Goal: Task Accomplishment & Management: Use online tool/utility

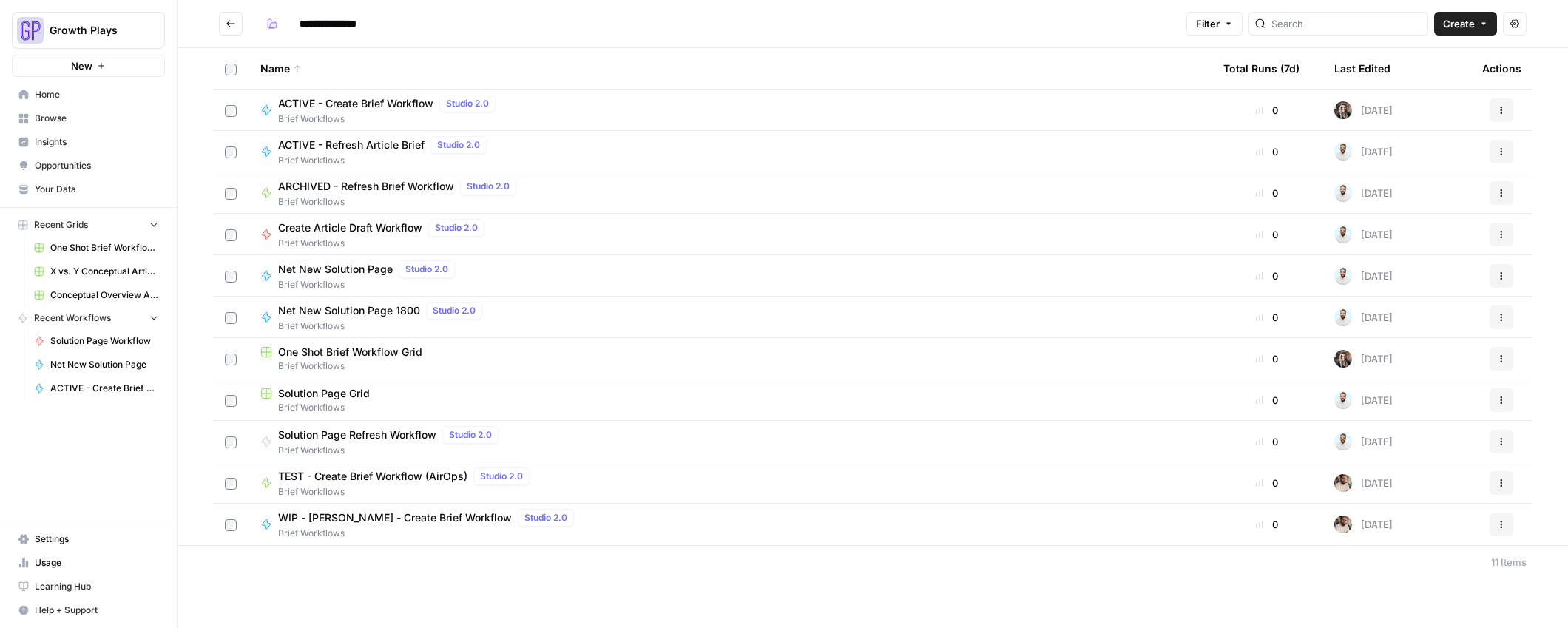
click at [86, 293] on span "Conceptual Overview Article Grid" at bounding box center [104, 295] width 108 height 14
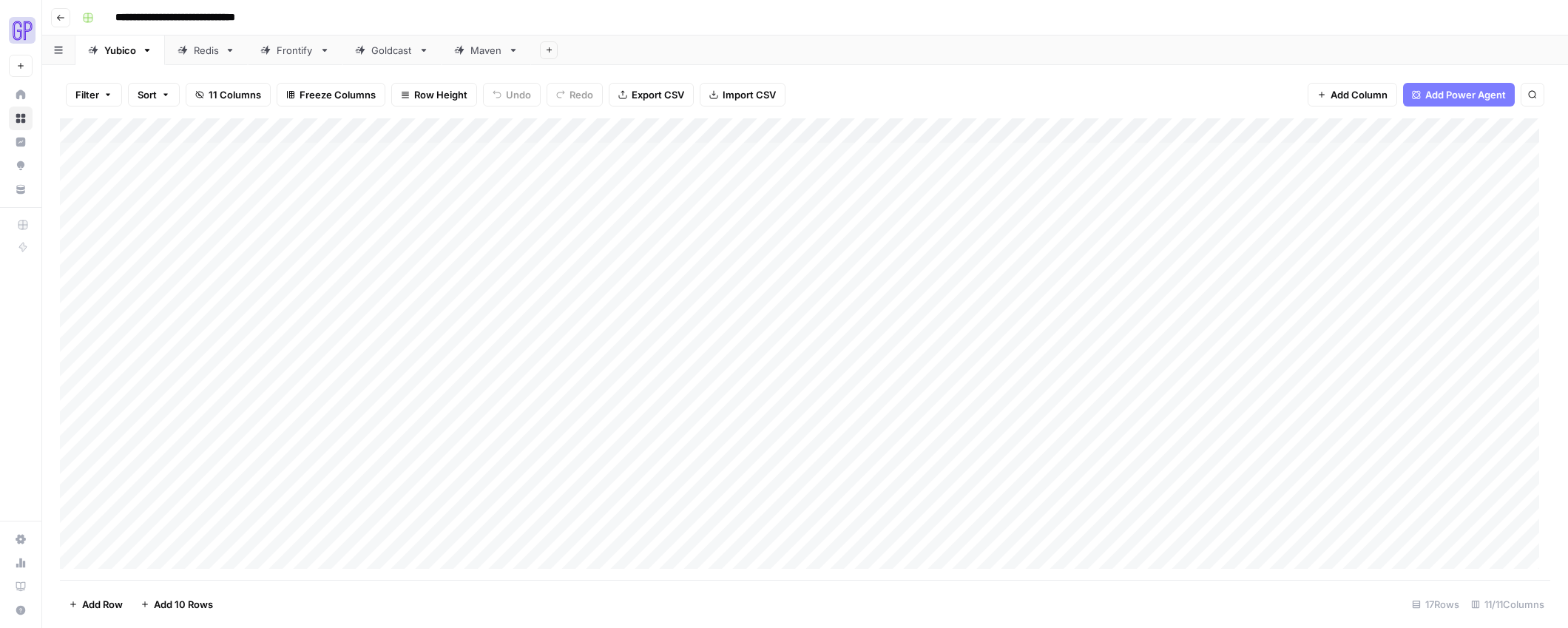
click at [371, 54] on div "Goldcast" at bounding box center [392, 50] width 42 height 14
click at [426, 54] on icon "button" at bounding box center [423, 50] width 10 height 10
click at [794, 47] on div "Add Sheet" at bounding box center [1050, 50] width 1037 height 30
click at [122, 60] on link "Yubico" at bounding box center [120, 50] width 90 height 30
click at [391, 54] on div "Goldcast" at bounding box center [392, 50] width 42 height 14
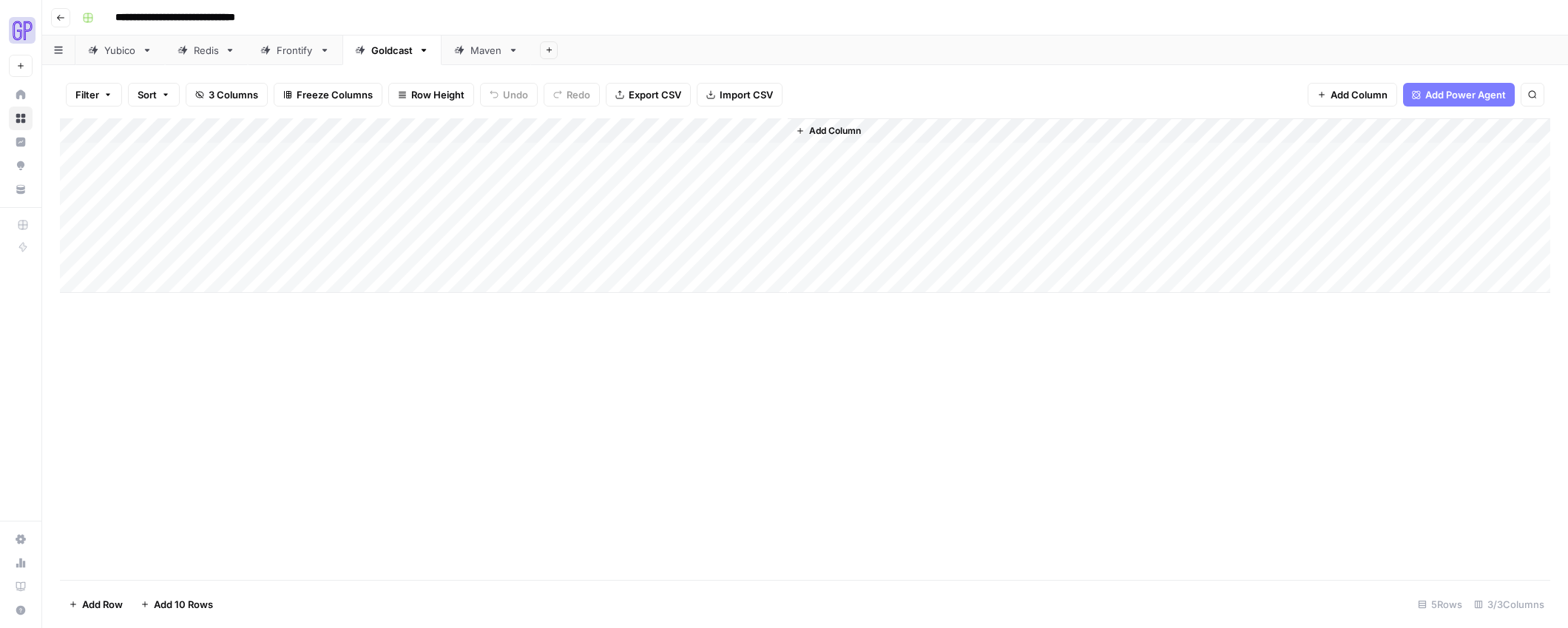
click at [427, 58] on link "Goldcast" at bounding box center [392, 50] width 99 height 30
click at [426, 52] on icon "button" at bounding box center [423, 50] width 10 height 10
click at [751, 130] on div "Add Column" at bounding box center [805, 206] width 1490 height 174
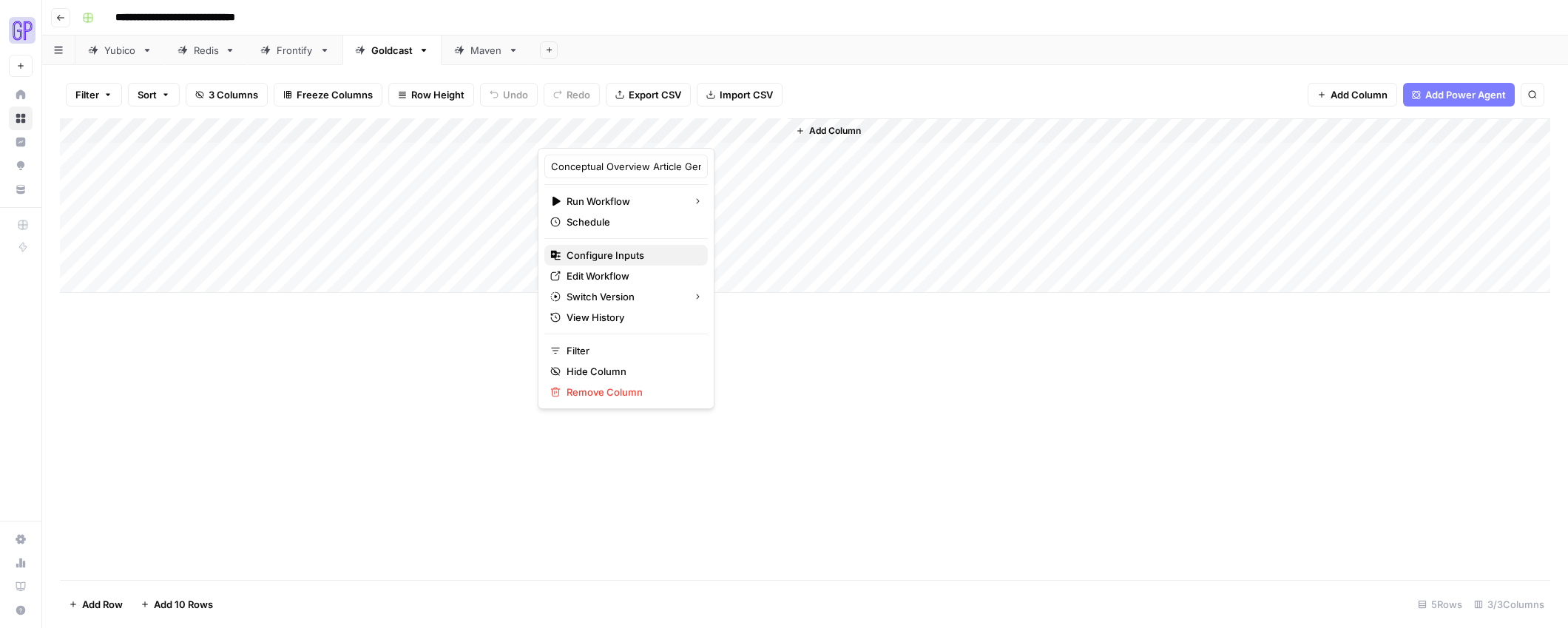
click at [632, 250] on span "Configure Inputs" at bounding box center [631, 255] width 130 height 14
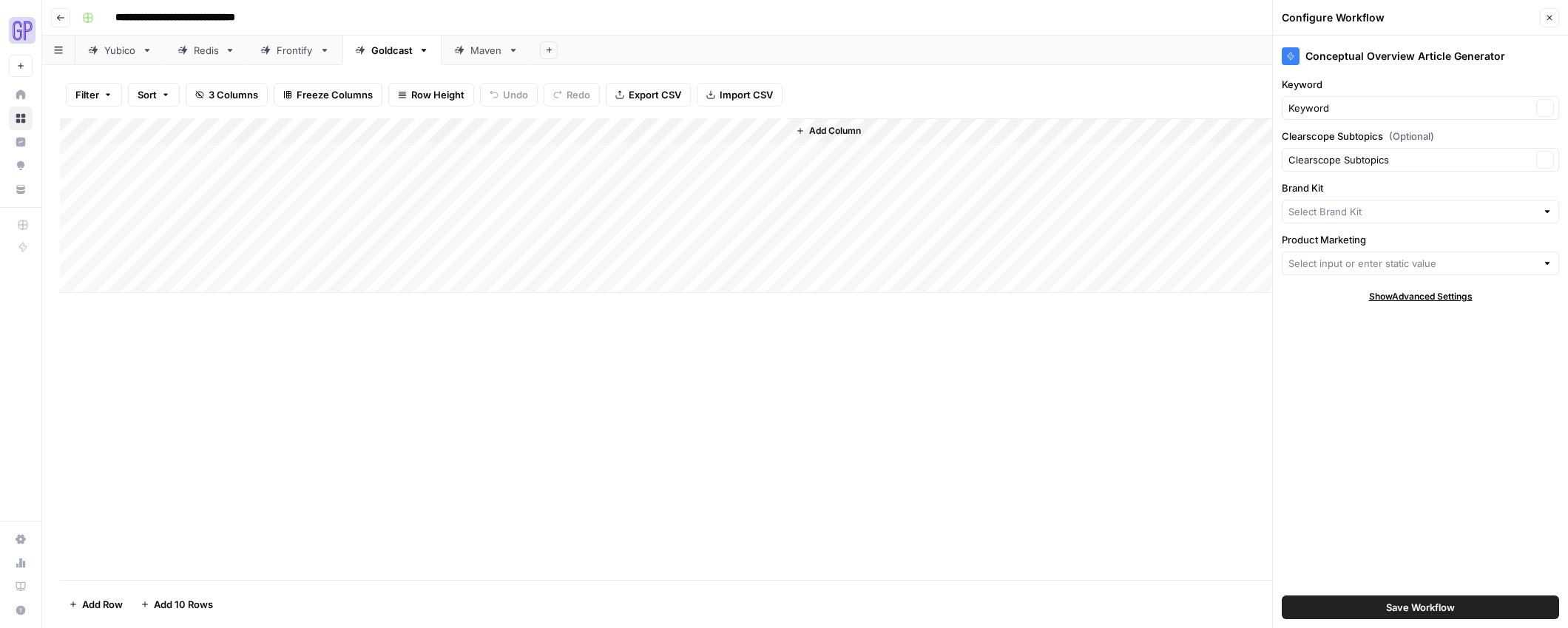
type input "Maven AGI"
click at [1342, 161] on input "Clearscope Subtopics (Optional)" at bounding box center [1410, 159] width 243 height 14
click at [1423, 354] on div "Conceptual Overview Article Generator Keyword Keyword Clear Clearscope Subtopic…" at bounding box center [1420, 331] width 295 height 593
click at [1299, 211] on input "Brand Kit" at bounding box center [1410, 211] width 243 height 14
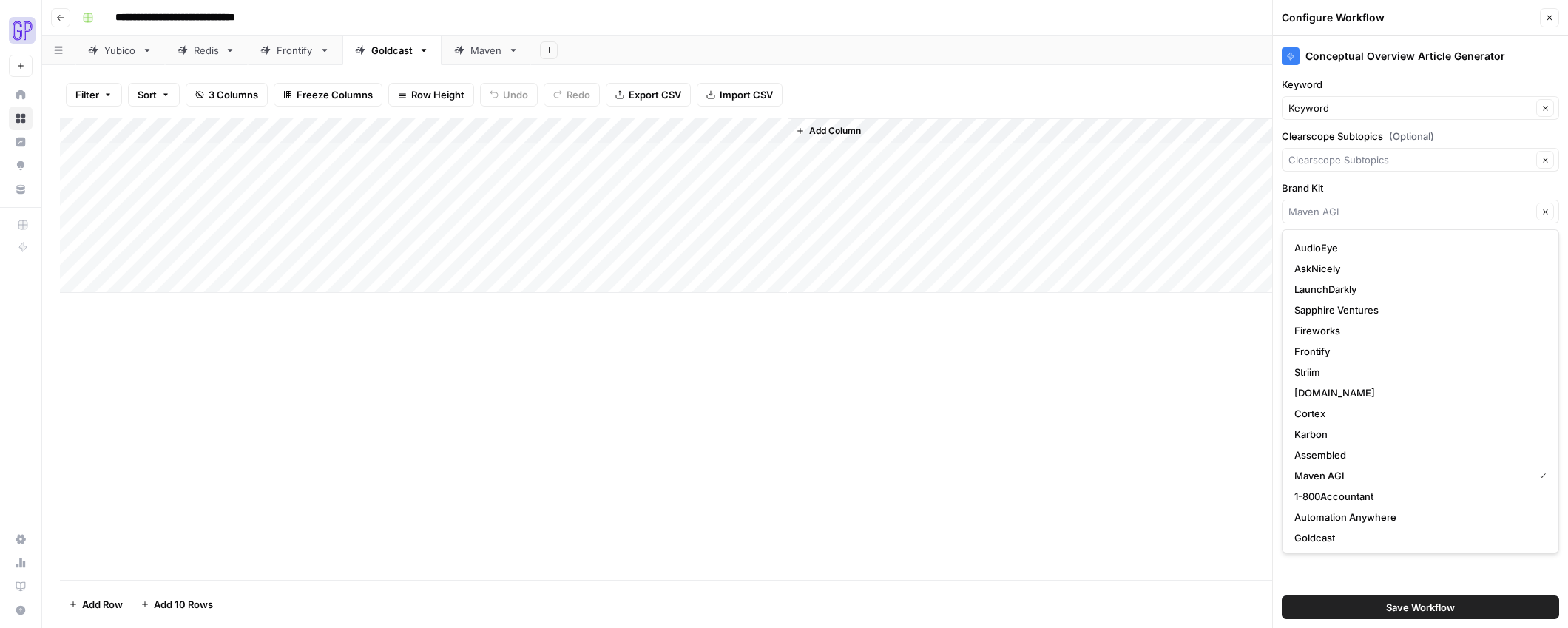
scroll to position [104, 0]
click at [1318, 530] on span "Goldcast" at bounding box center [1418, 535] width 246 height 14
type input "Goldcast"
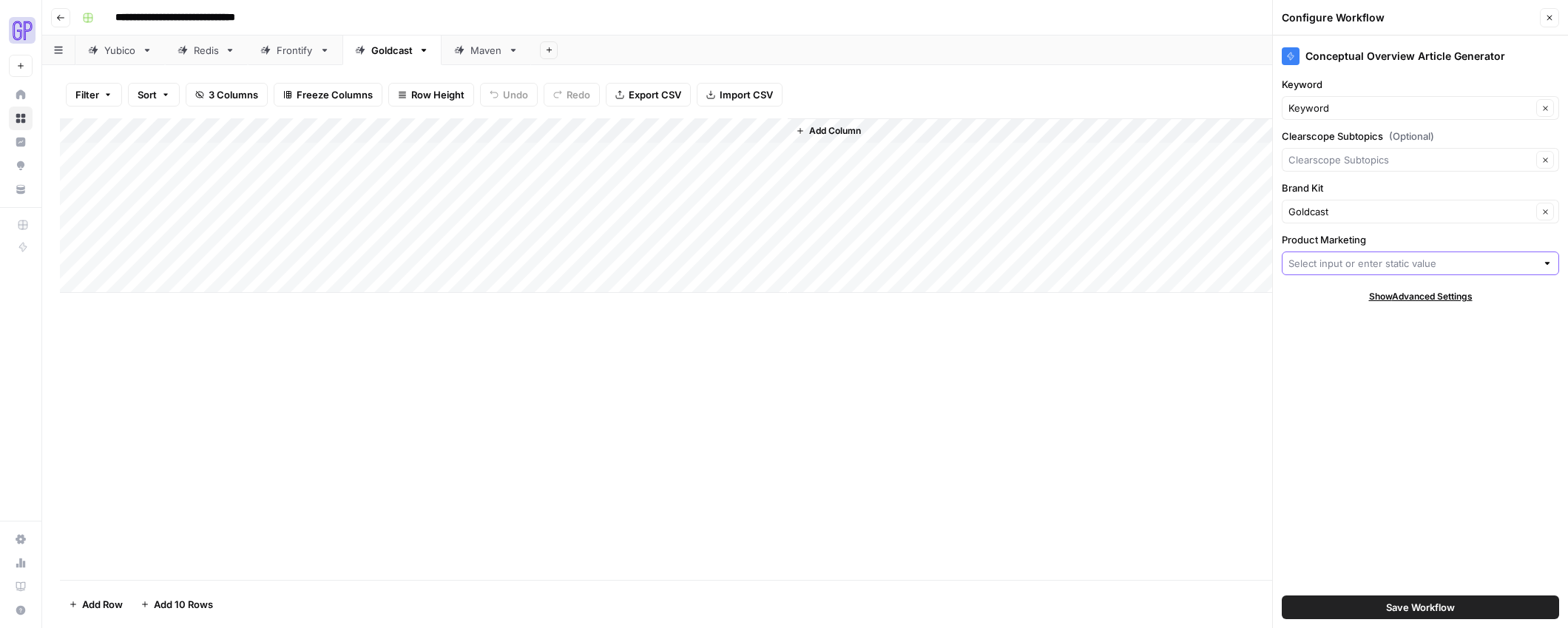
click at [1300, 266] on input "Product Marketing" at bounding box center [1413, 263] width 248 height 14
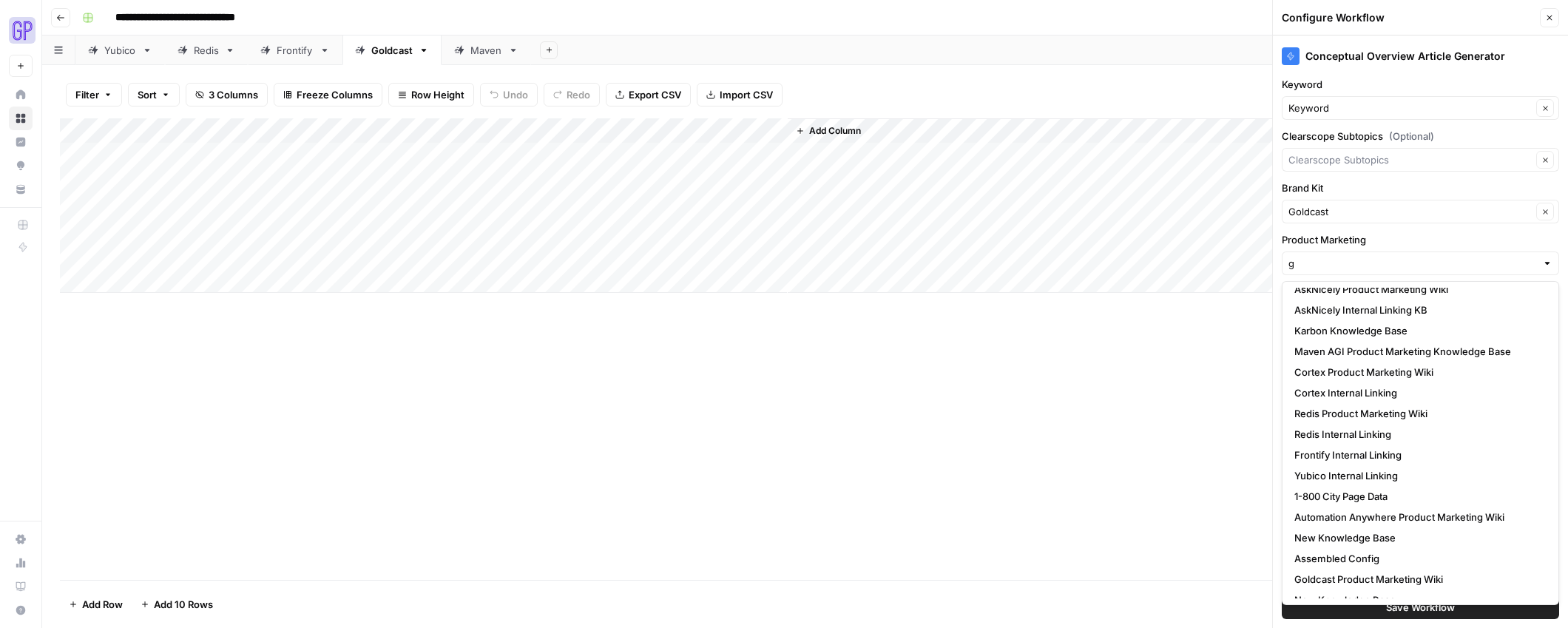
scroll to position [580, 0]
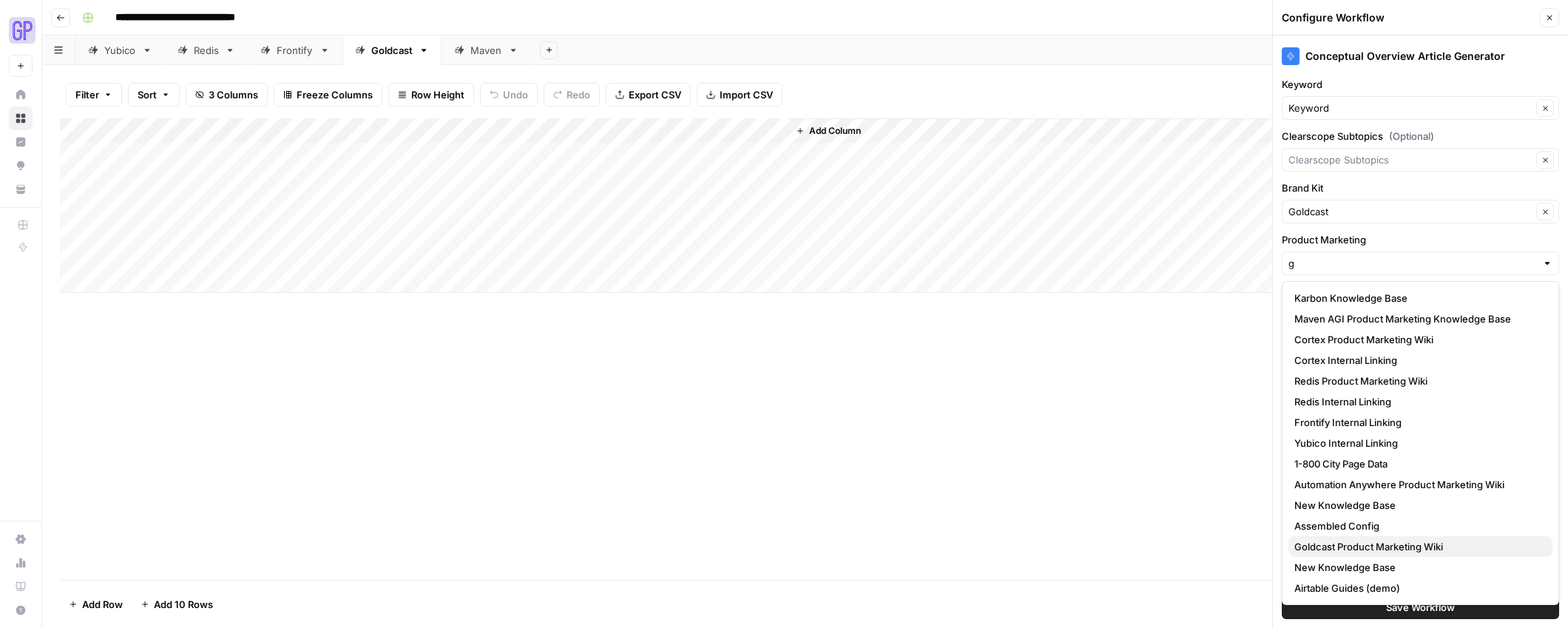
click at [1334, 548] on span "Goldcast Product Marketing Wiki" at bounding box center [1418, 546] width 246 height 14
type input "Goldcast Product Marketing Wiki"
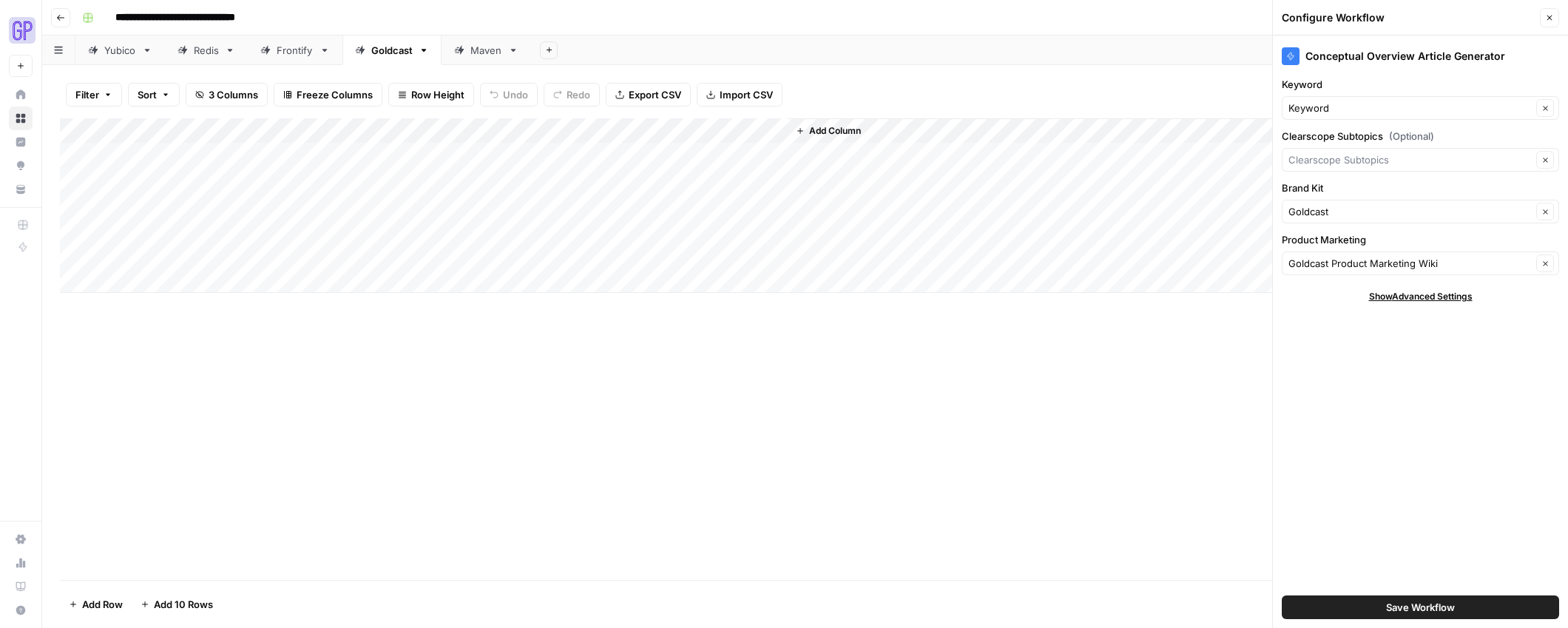
click at [1427, 397] on div "Conceptual Overview Article Generator Keyword Keyword Clear Clearscope Subtopic…" at bounding box center [1420, 331] width 295 height 593
click at [1290, 58] on icon at bounding box center [1290, 56] width 9 height 9
click at [1540, 14] on button "Close" at bounding box center [1550, 18] width 19 height 19
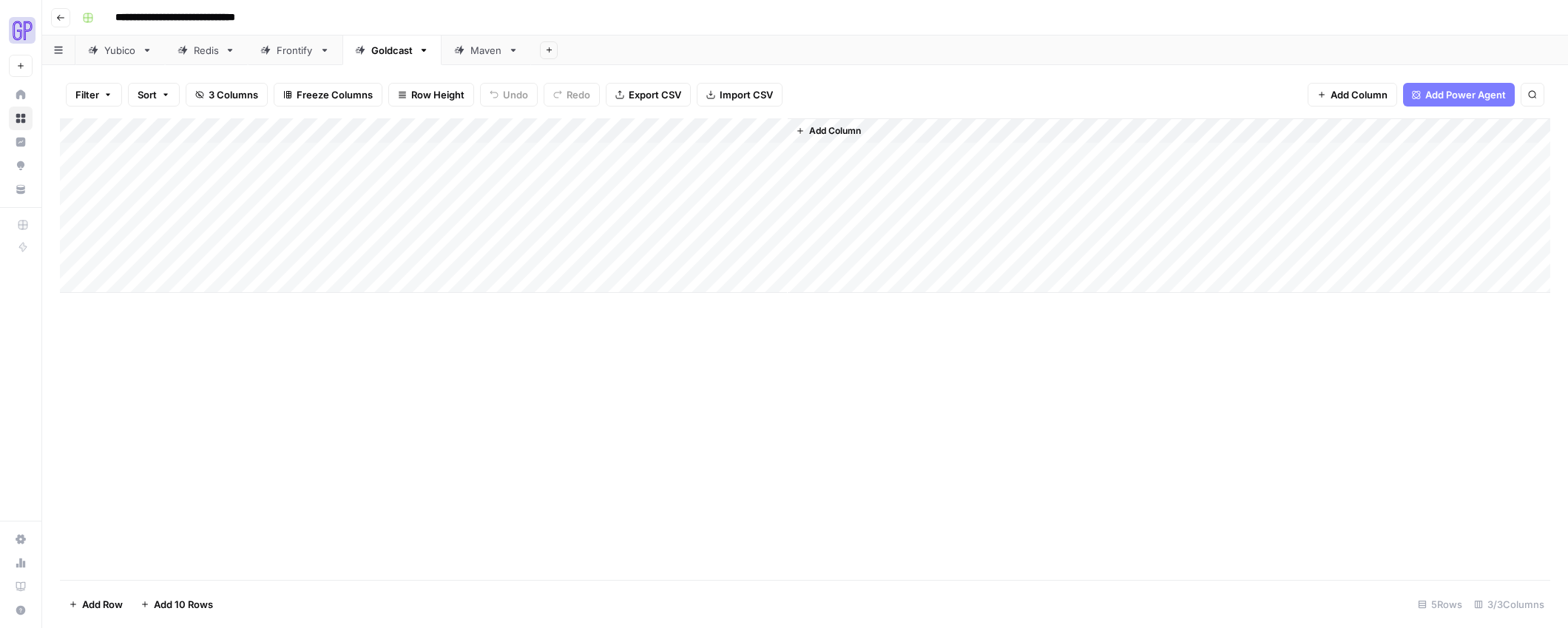
click at [746, 318] on div "Add Column" at bounding box center [805, 349] width 1490 height 462
click at [758, 130] on div "Add Column" at bounding box center [805, 206] width 1490 height 174
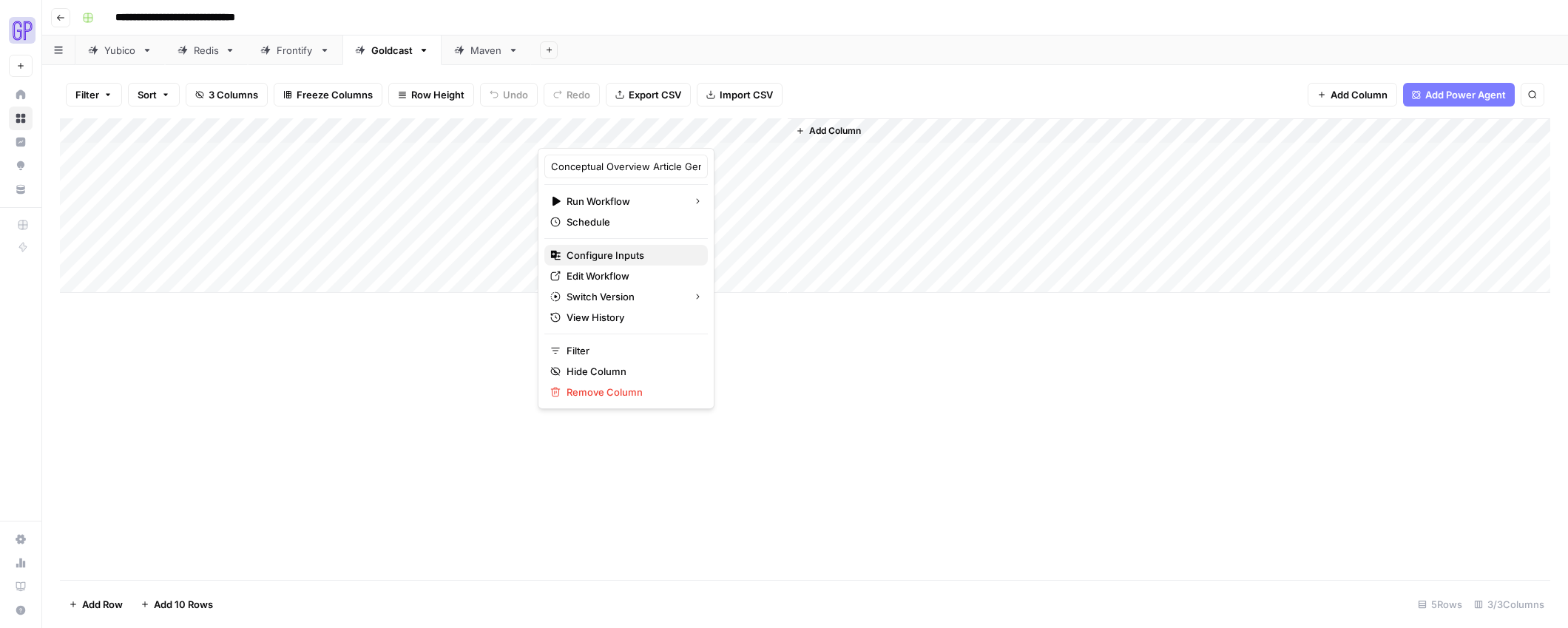
click at [614, 258] on span "Configure Inputs" at bounding box center [631, 255] width 130 height 14
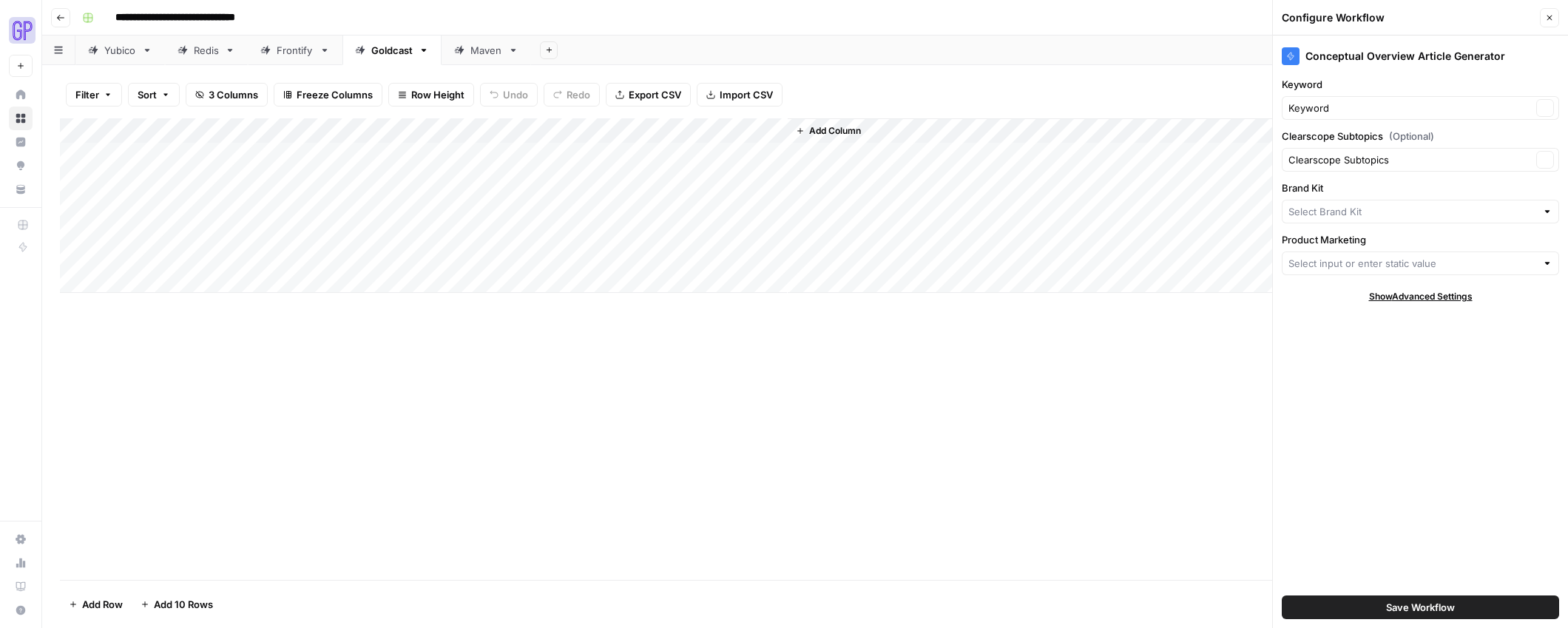
type input "Goldcast"
click at [1548, 18] on icon "button" at bounding box center [1550, 18] width 5 height 5
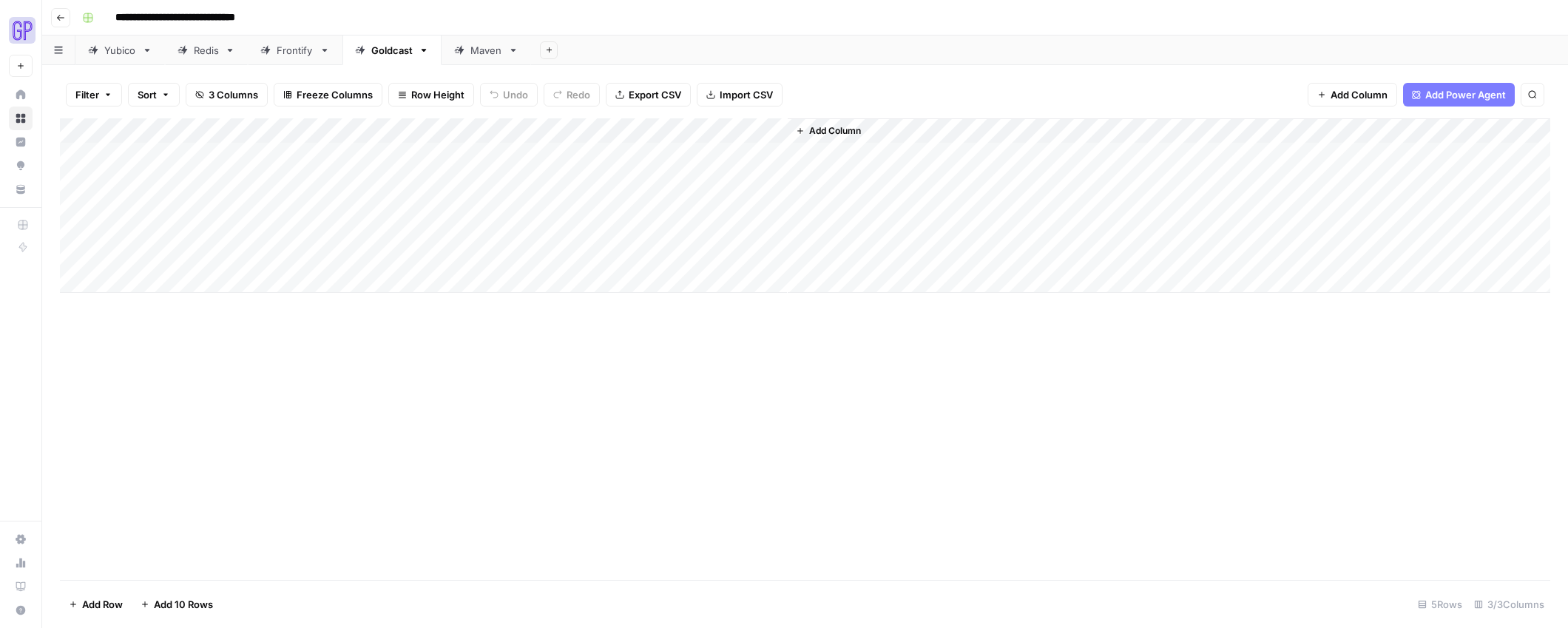
click at [257, 154] on div "Add Column" at bounding box center [805, 206] width 1490 height 174
click at [210, 161] on div "Add Column" at bounding box center [805, 206] width 1490 height 174
click at [210, 161] on textarea at bounding box center [230, 156] width 237 height 21
type textarea "**********"
click at [351, 384] on div "Add Column" at bounding box center [805, 349] width 1490 height 462
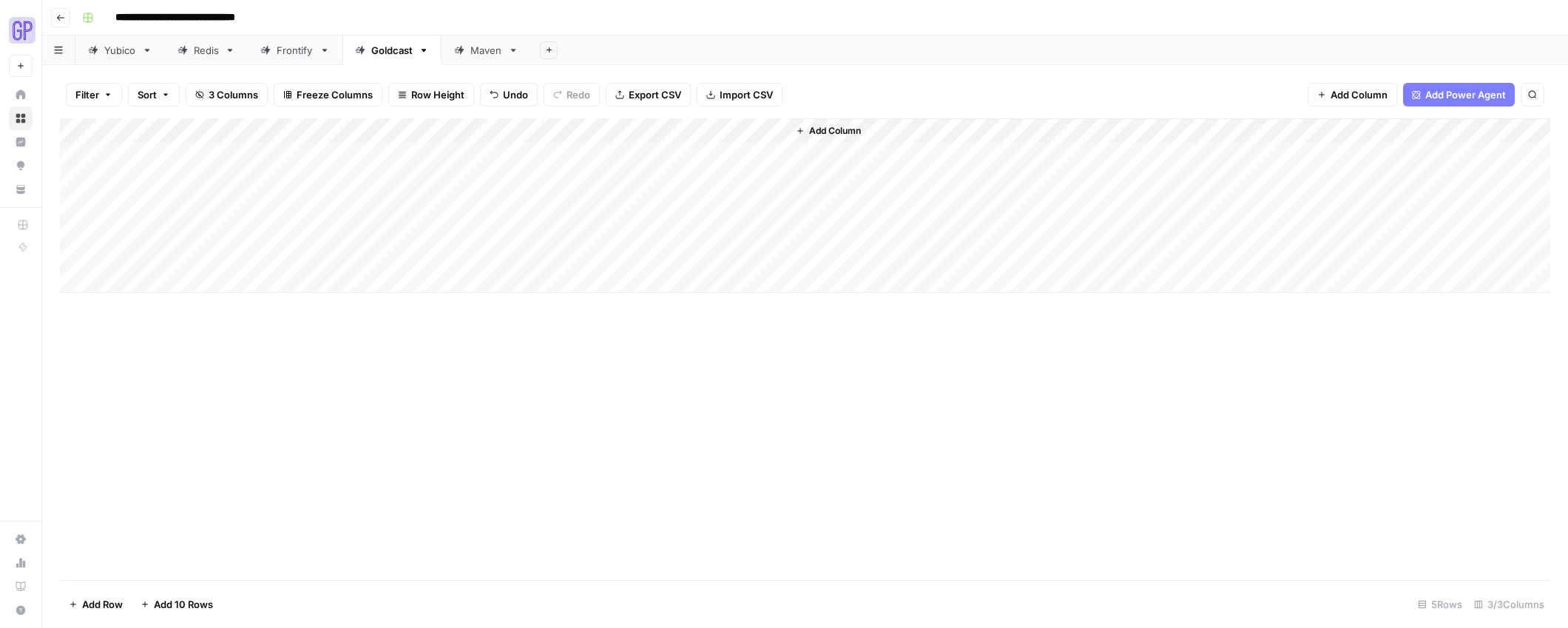
click at [404, 156] on div "Add Column" at bounding box center [805, 206] width 1490 height 174
type textarea "**********"
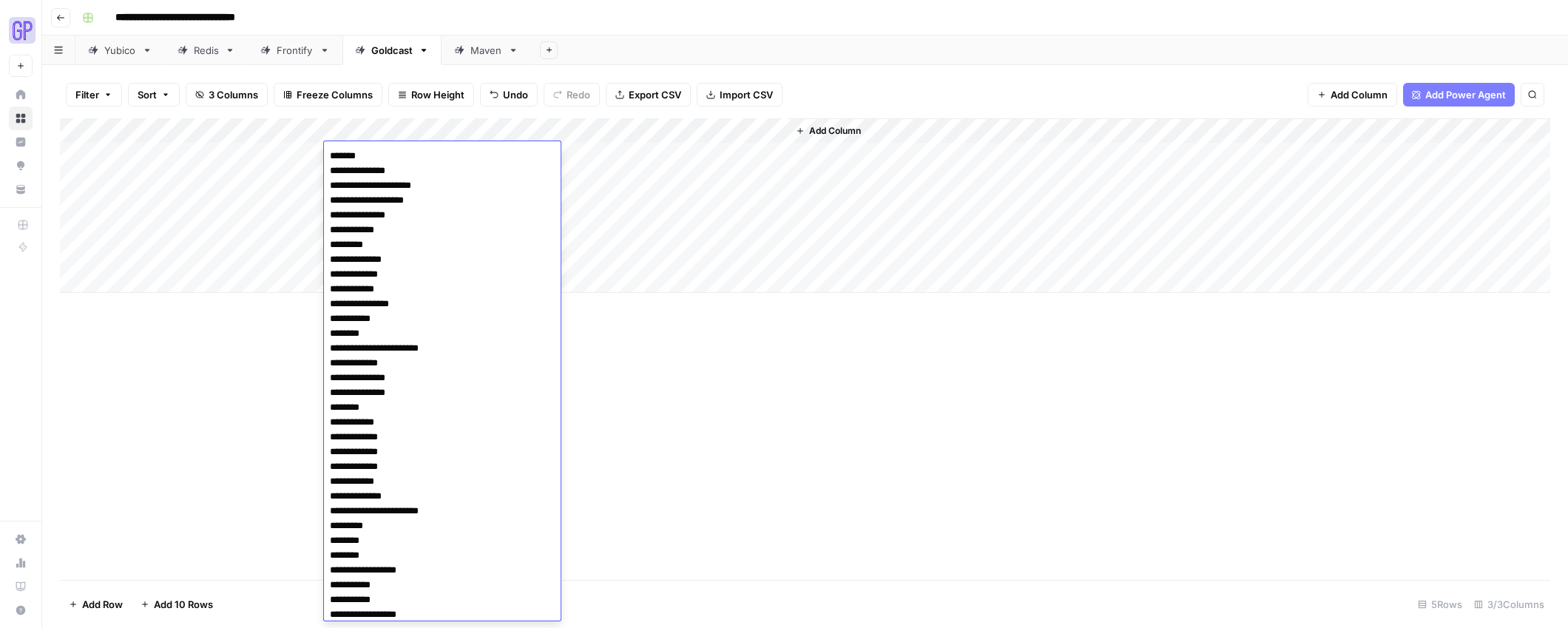
scroll to position [562, 0]
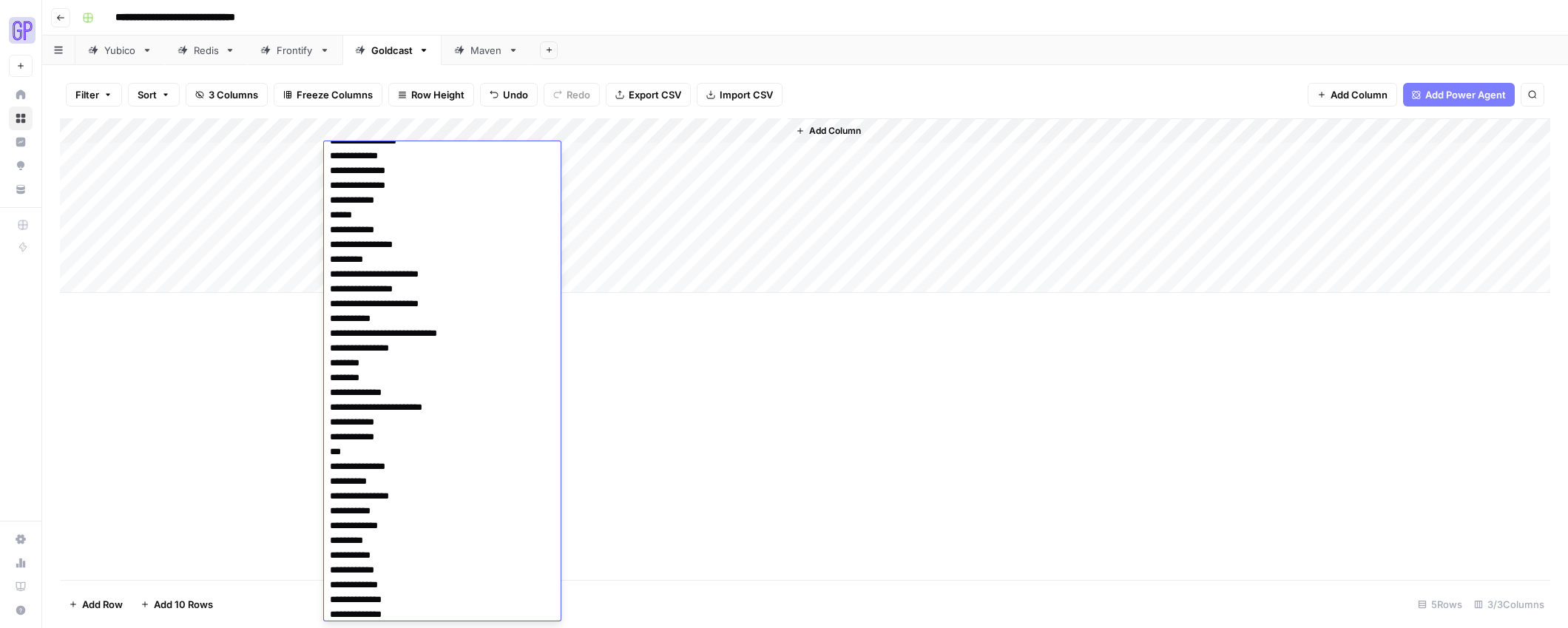
click at [769, 584] on footer "Add Row Add 10 Rows 5 Rows 3/3 Columns" at bounding box center [805, 604] width 1490 height 48
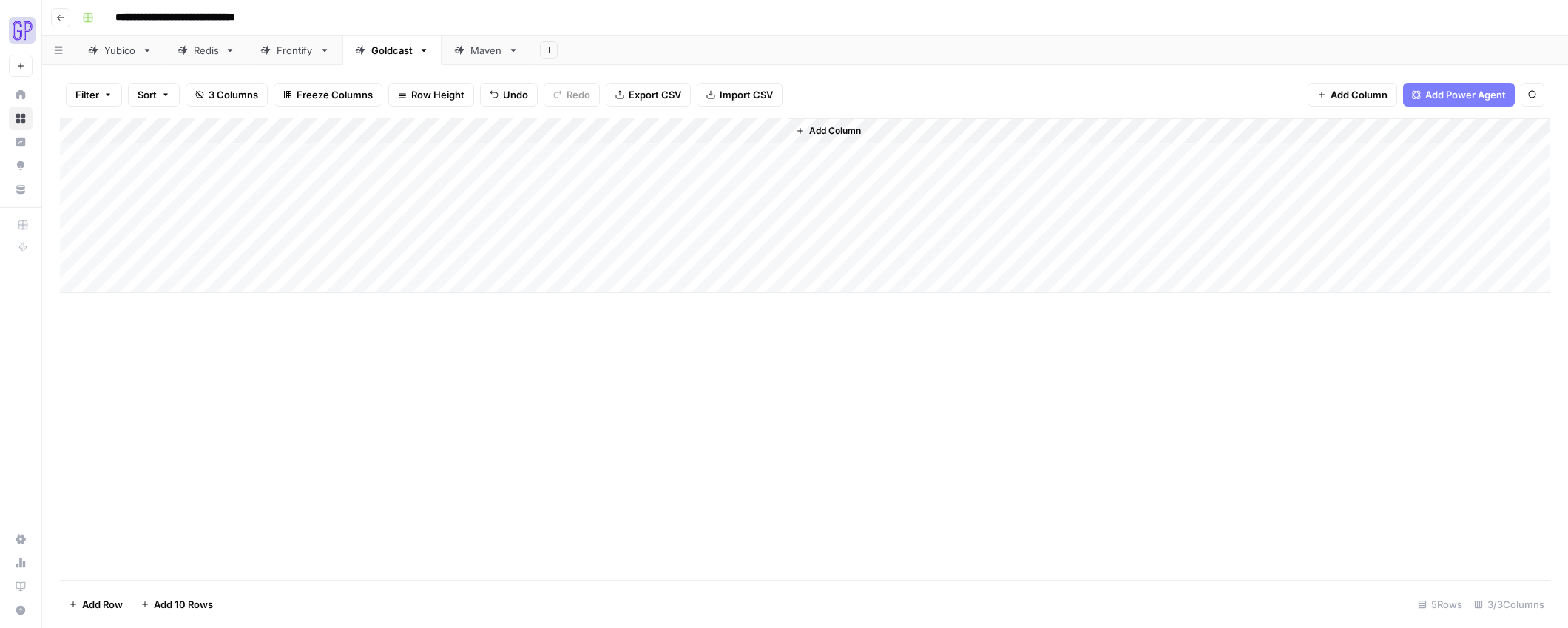
click at [664, 150] on div "Add Column" at bounding box center [805, 206] width 1490 height 174
click at [837, 550] on div "Add Column" at bounding box center [805, 349] width 1490 height 462
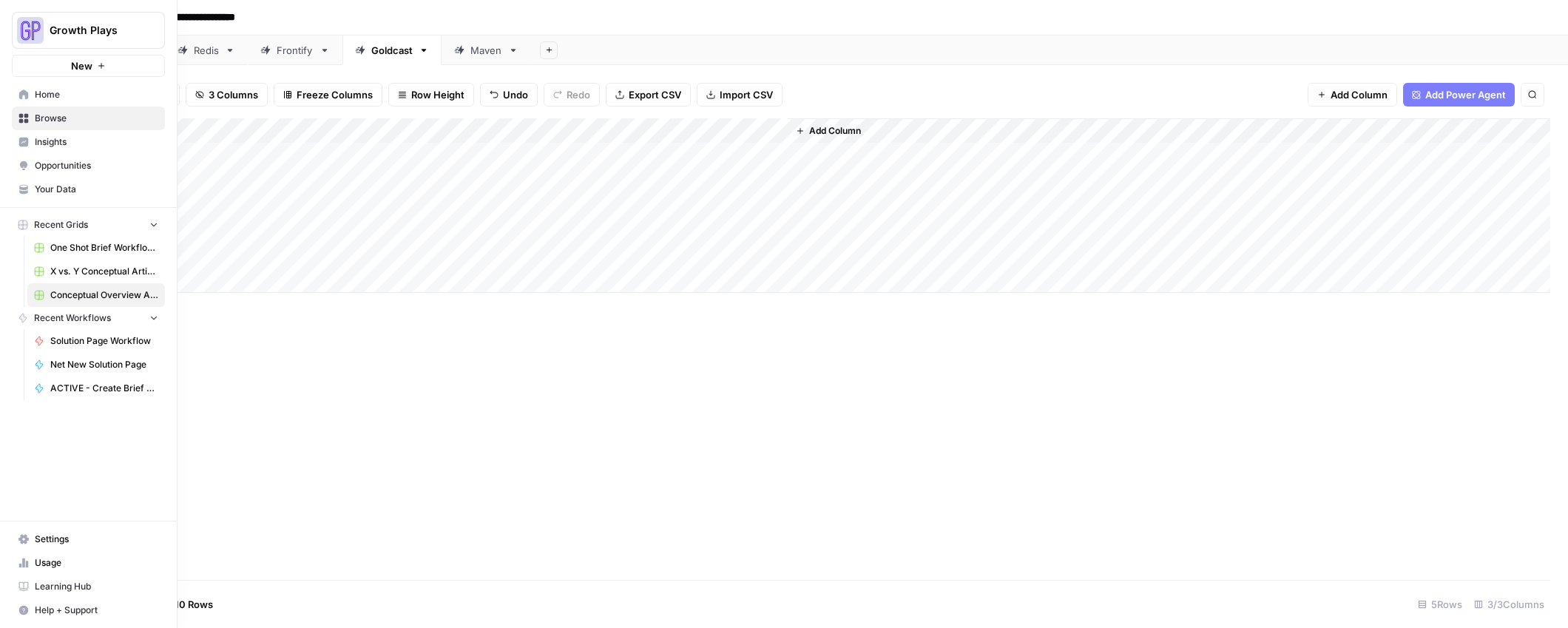
click at [48, 86] on link "Home" at bounding box center [88, 95] width 153 height 24
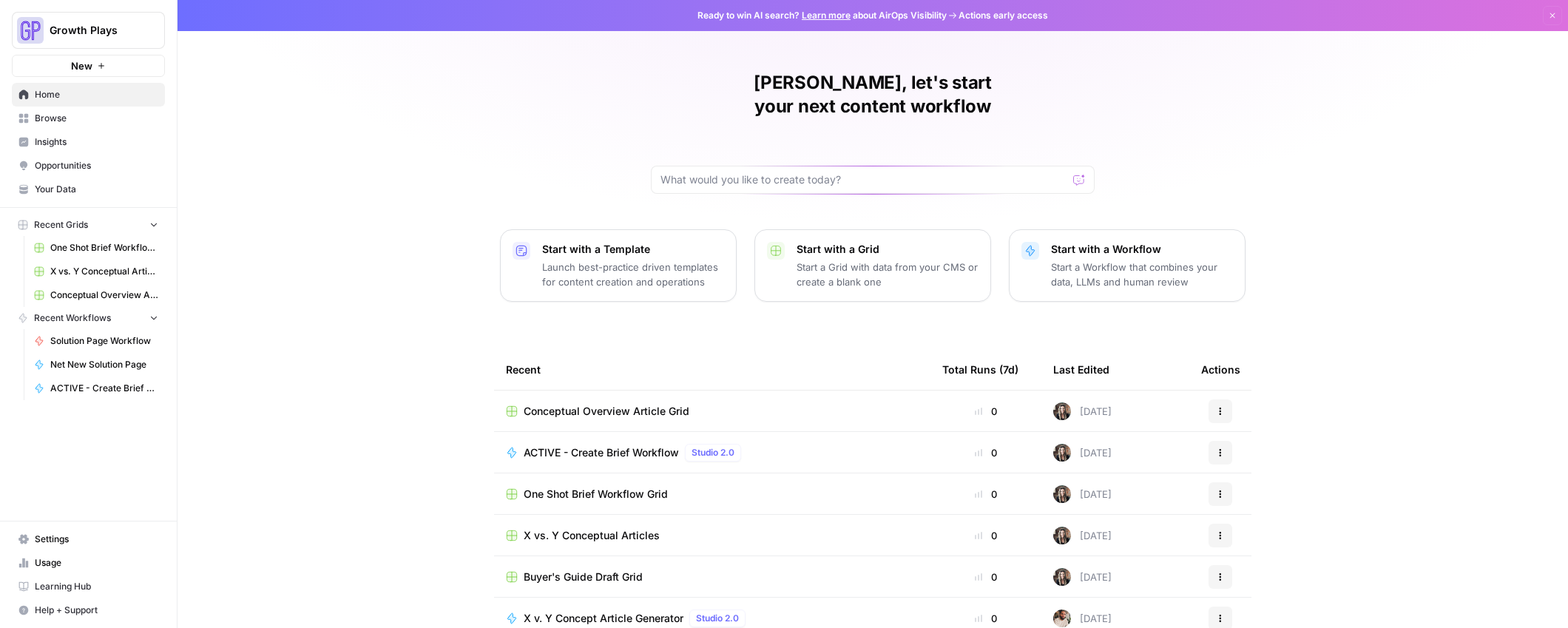
click at [57, 191] on span "Your Data" at bounding box center [96, 189] width 123 height 14
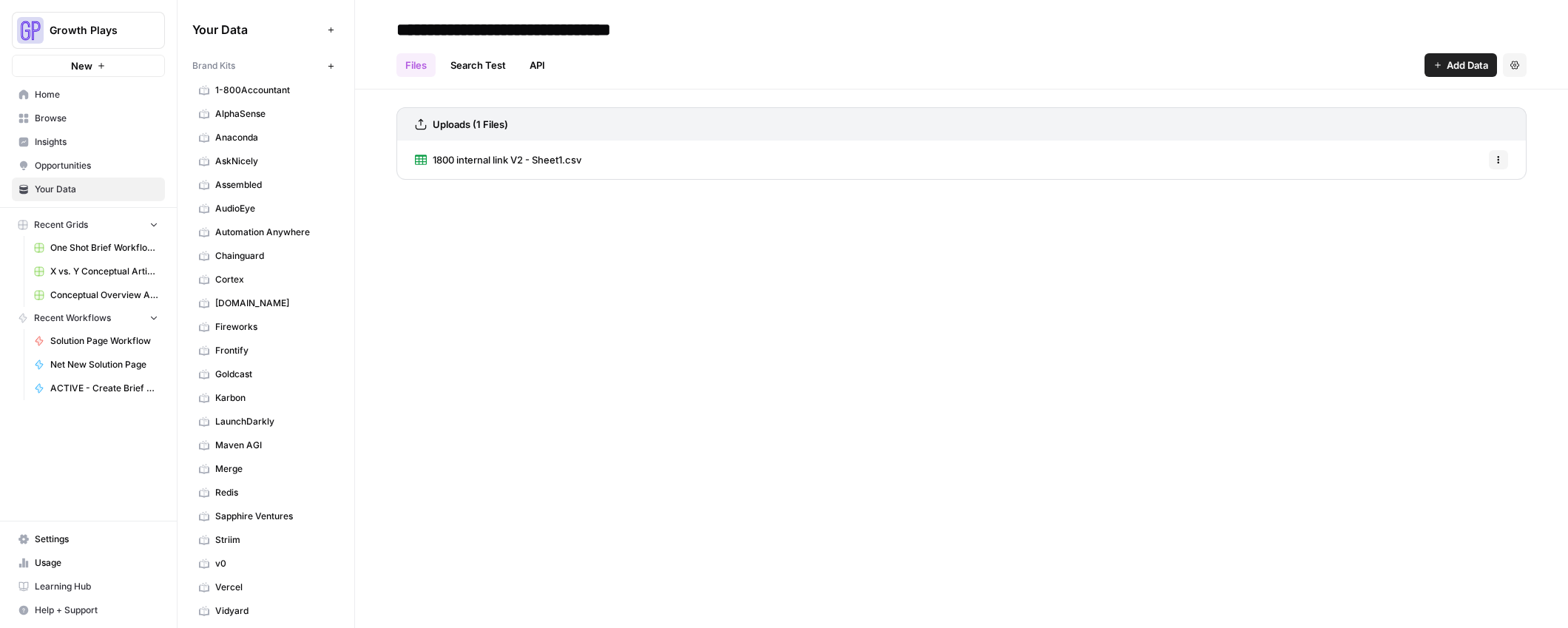
click at [41, 91] on span "Home" at bounding box center [96, 94] width 123 height 14
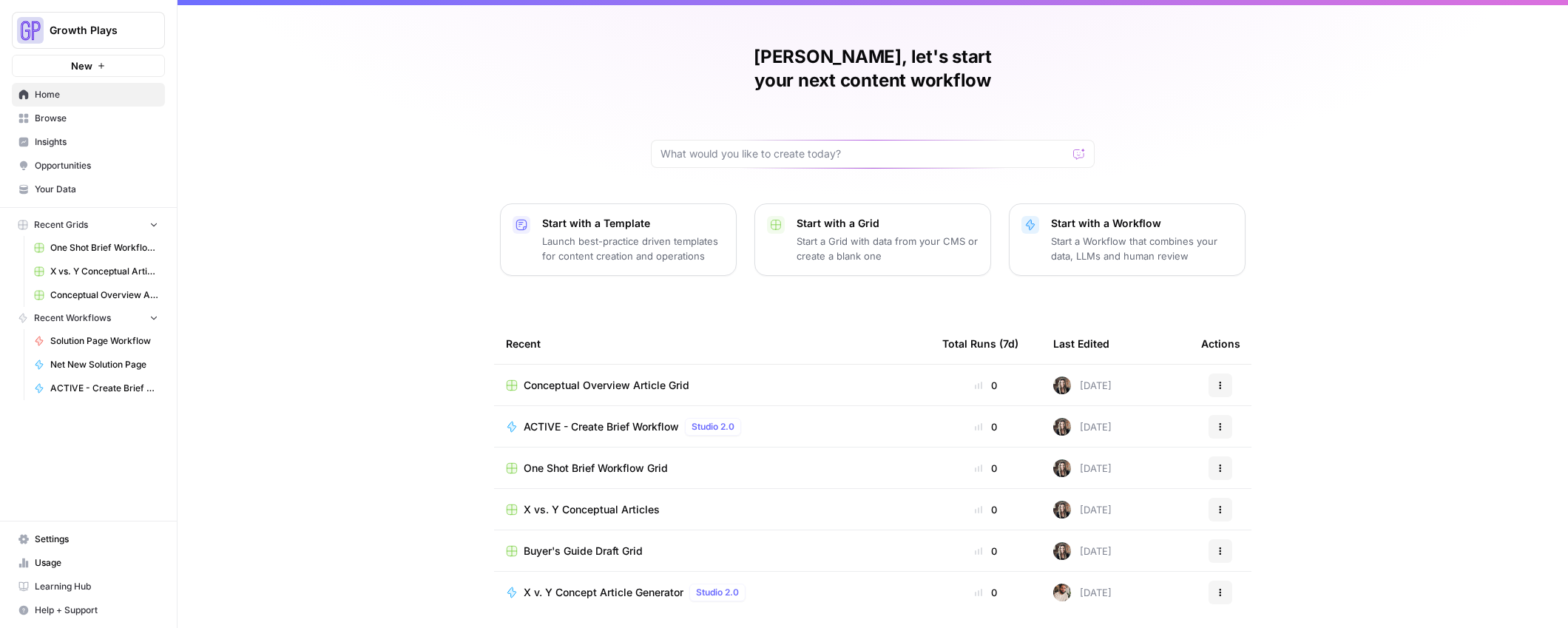
scroll to position [53, 0]
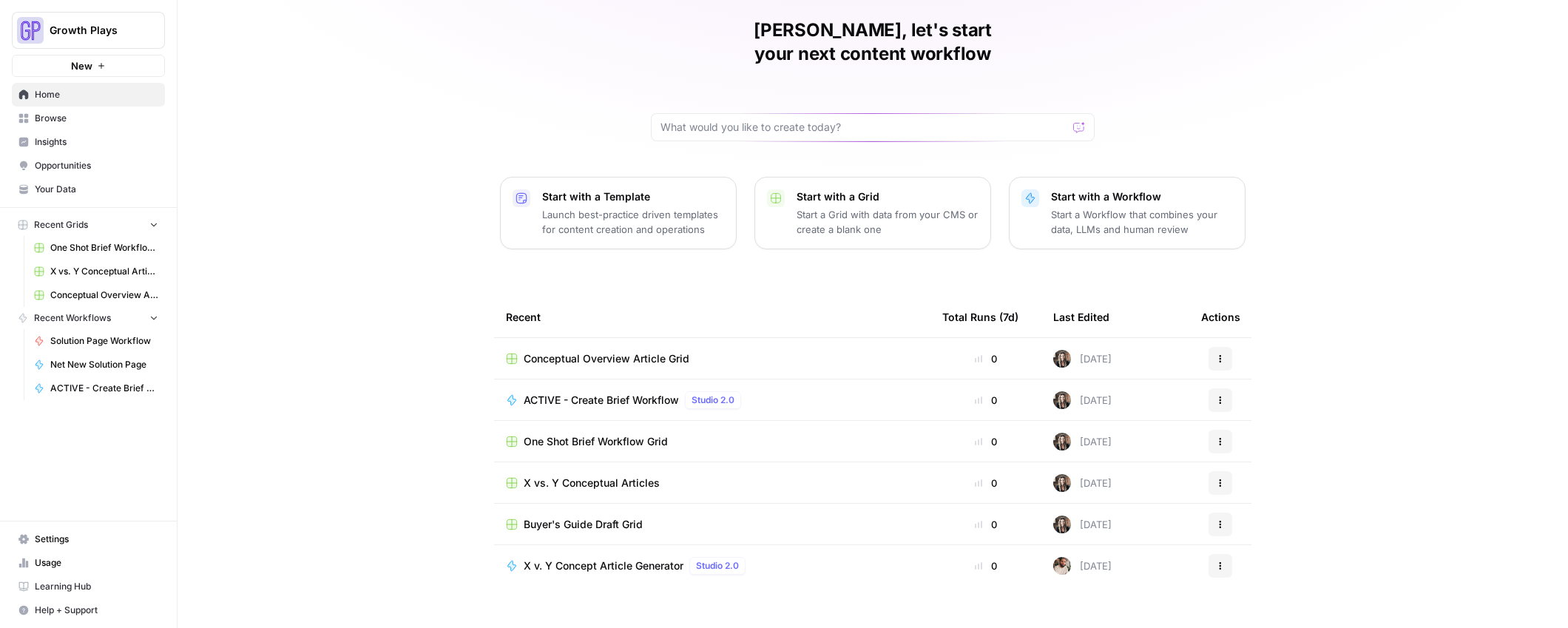
click at [41, 113] on span "Browse" at bounding box center [96, 118] width 123 height 14
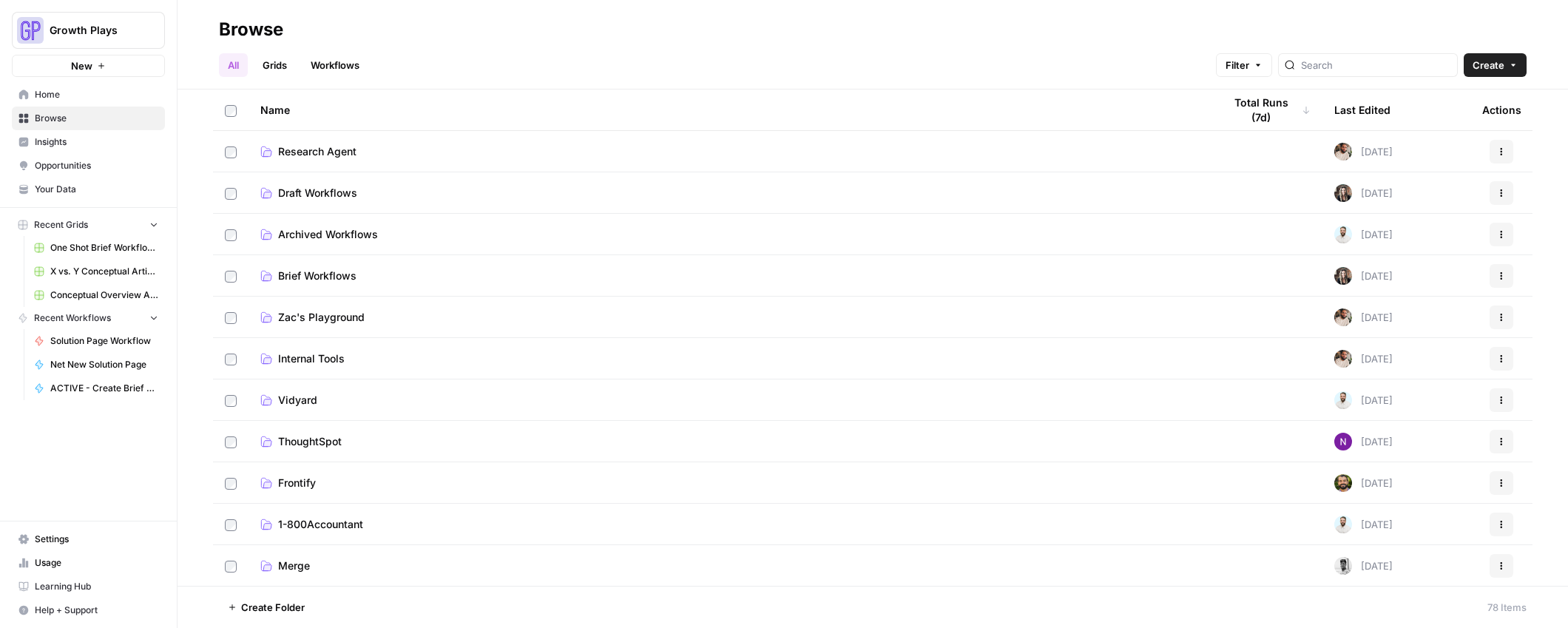
click at [317, 192] on span "Draft Workflows" at bounding box center [318, 193] width 79 height 14
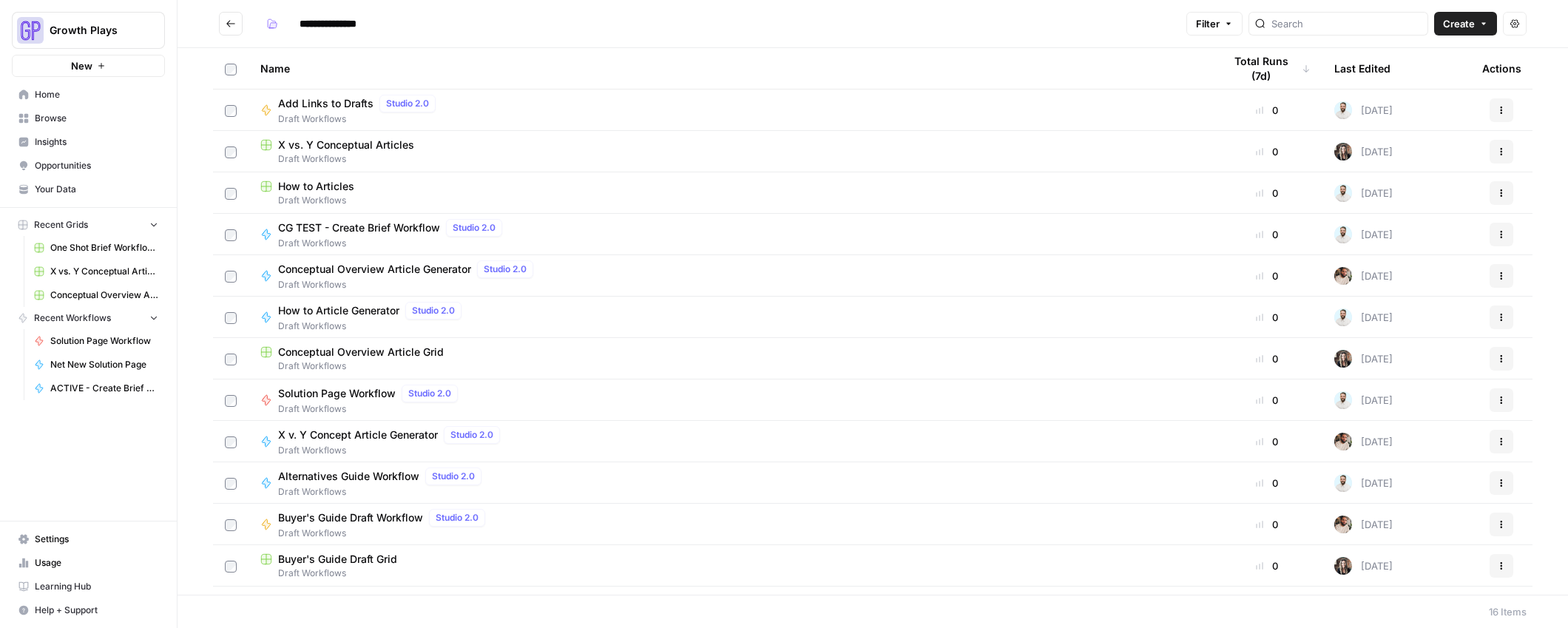
click at [302, 267] on span "Conceptual Overview Article Generator" at bounding box center [374, 269] width 193 height 14
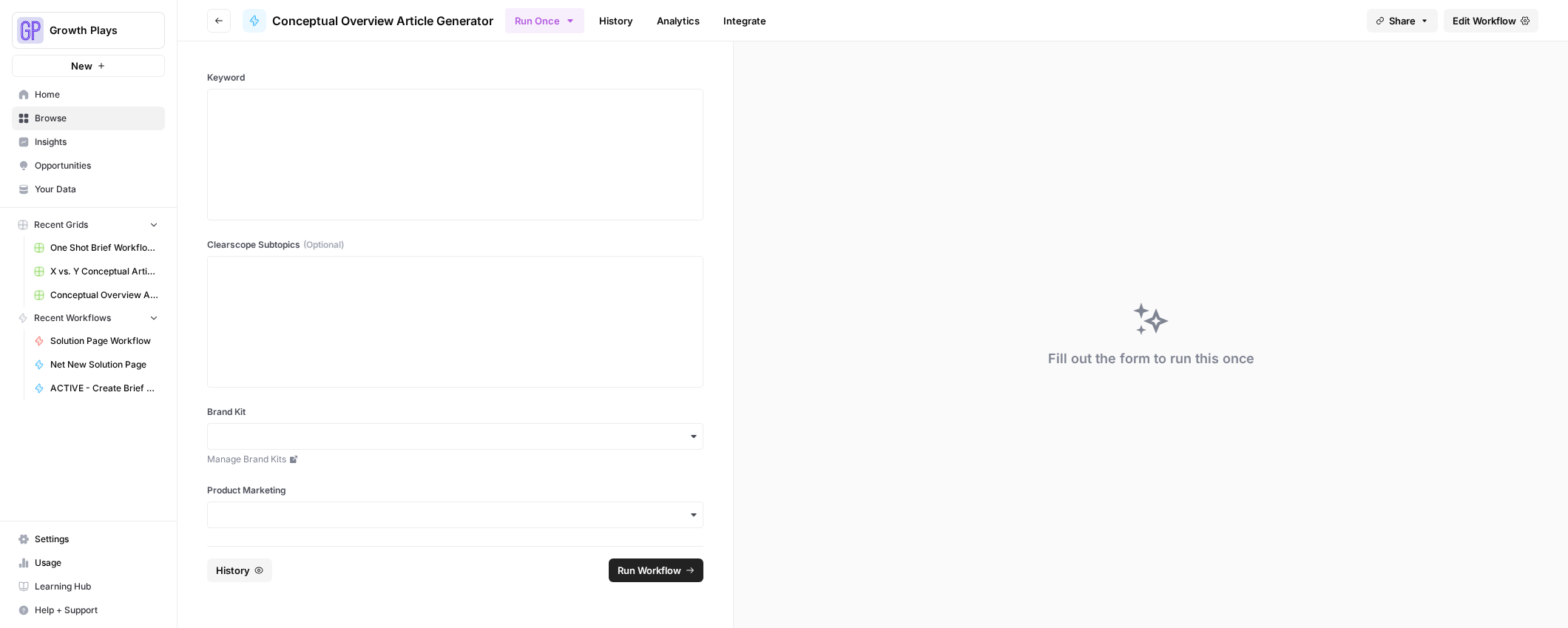
click at [42, 185] on span "Your Data" at bounding box center [96, 189] width 123 height 14
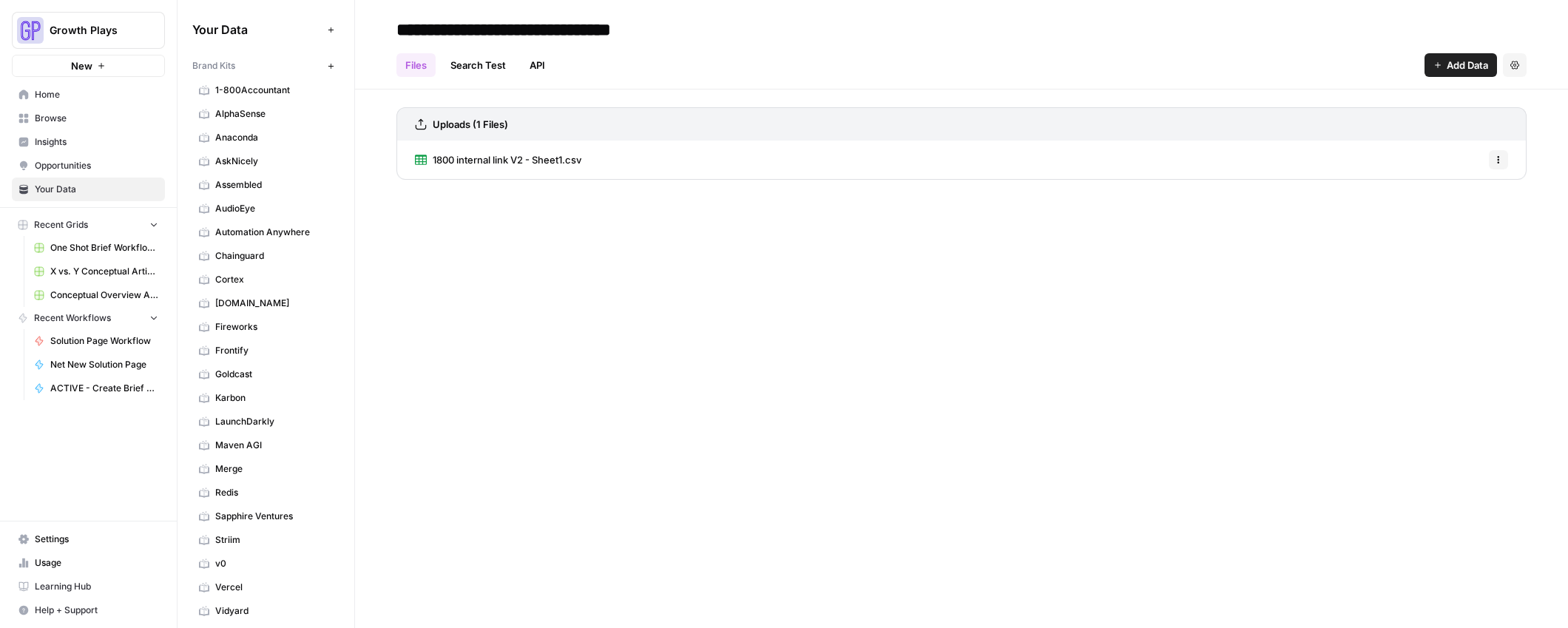
click at [224, 370] on span "Goldcast" at bounding box center [274, 374] width 118 height 14
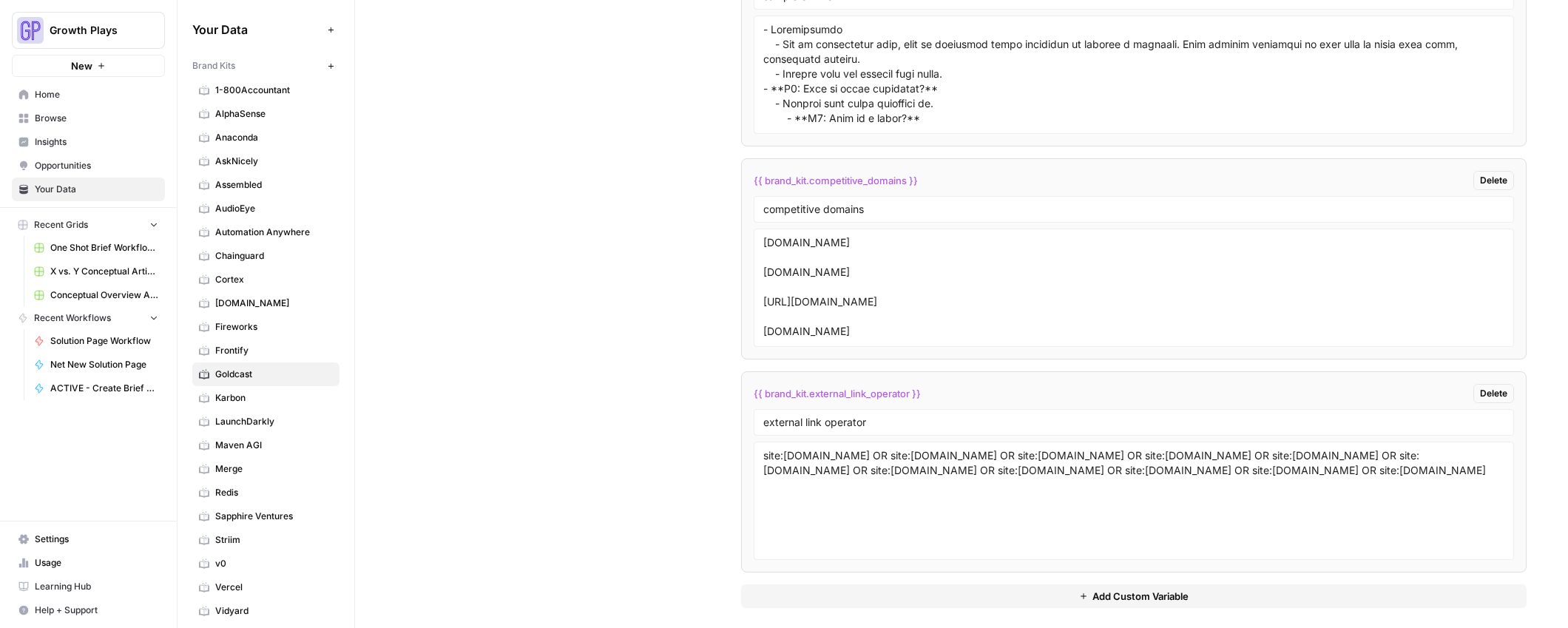
scroll to position [2887, 0]
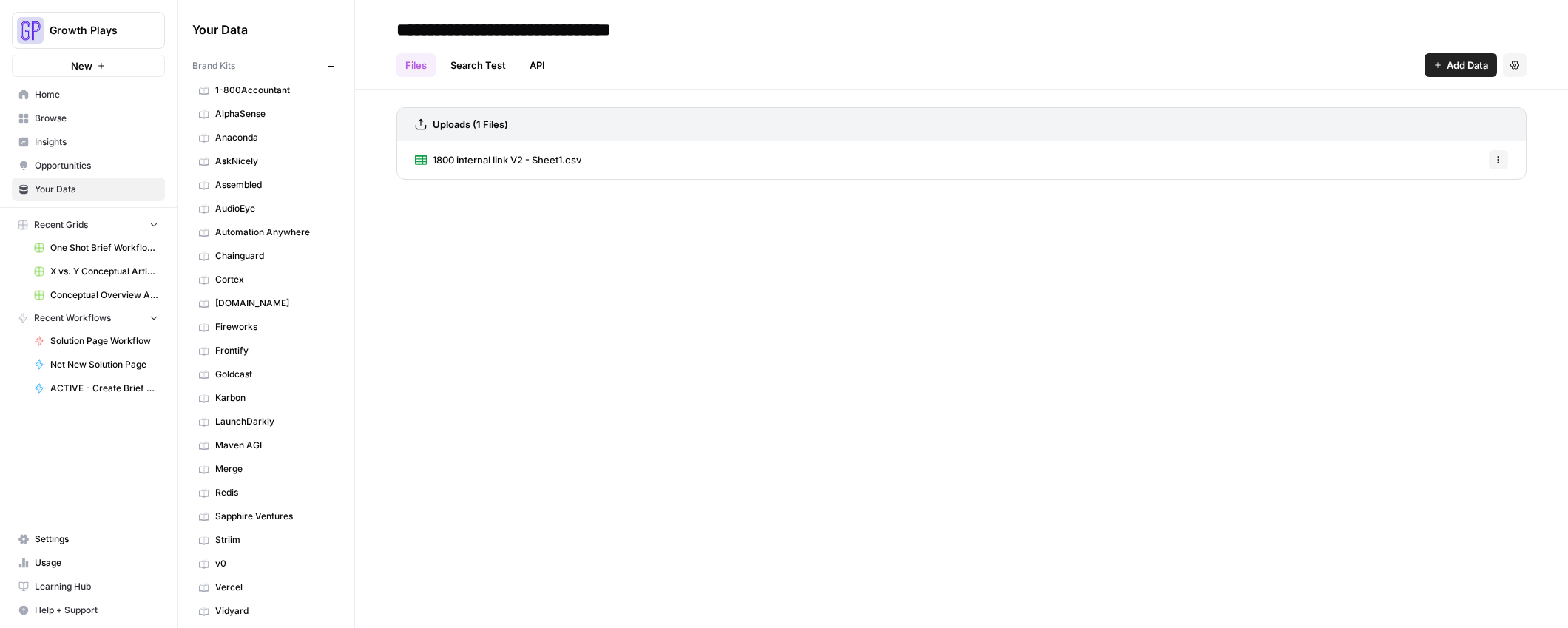
click at [53, 125] on link "Browse" at bounding box center [88, 118] width 153 height 24
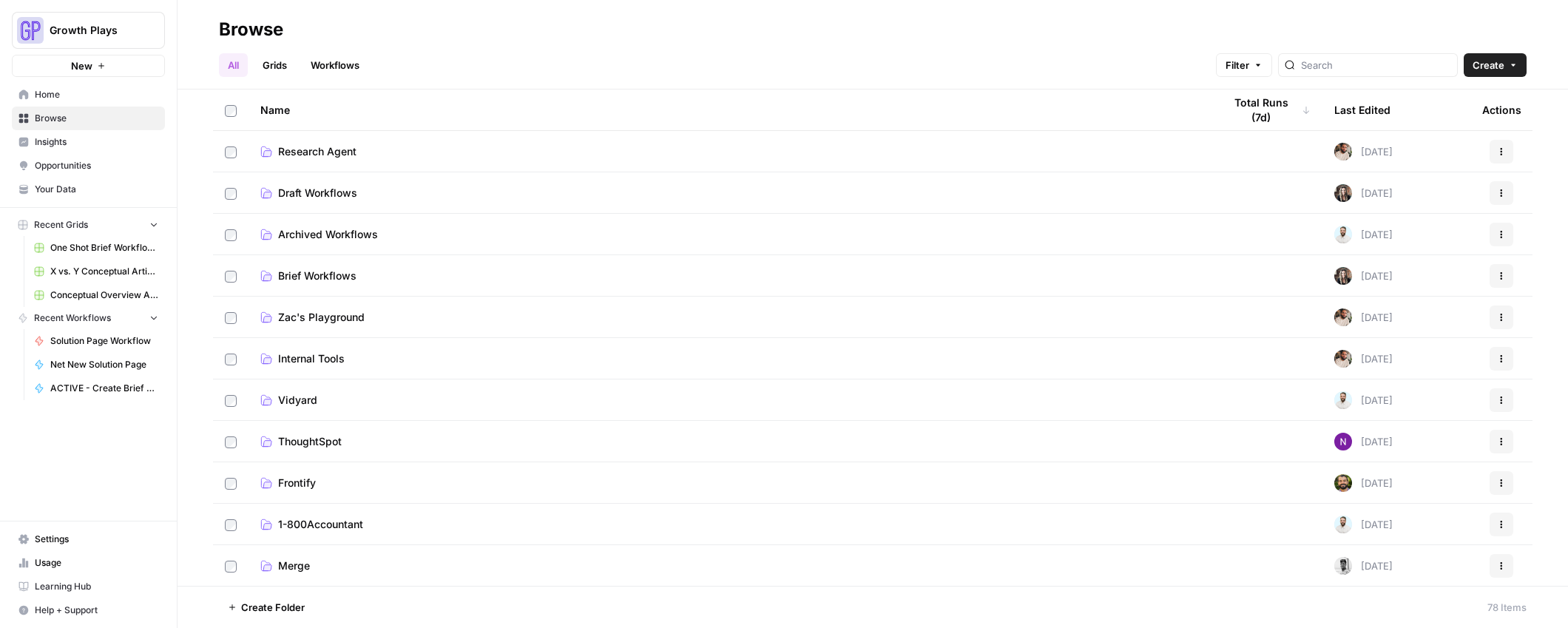
click at [290, 187] on span "Draft Workflows" at bounding box center [318, 193] width 79 height 14
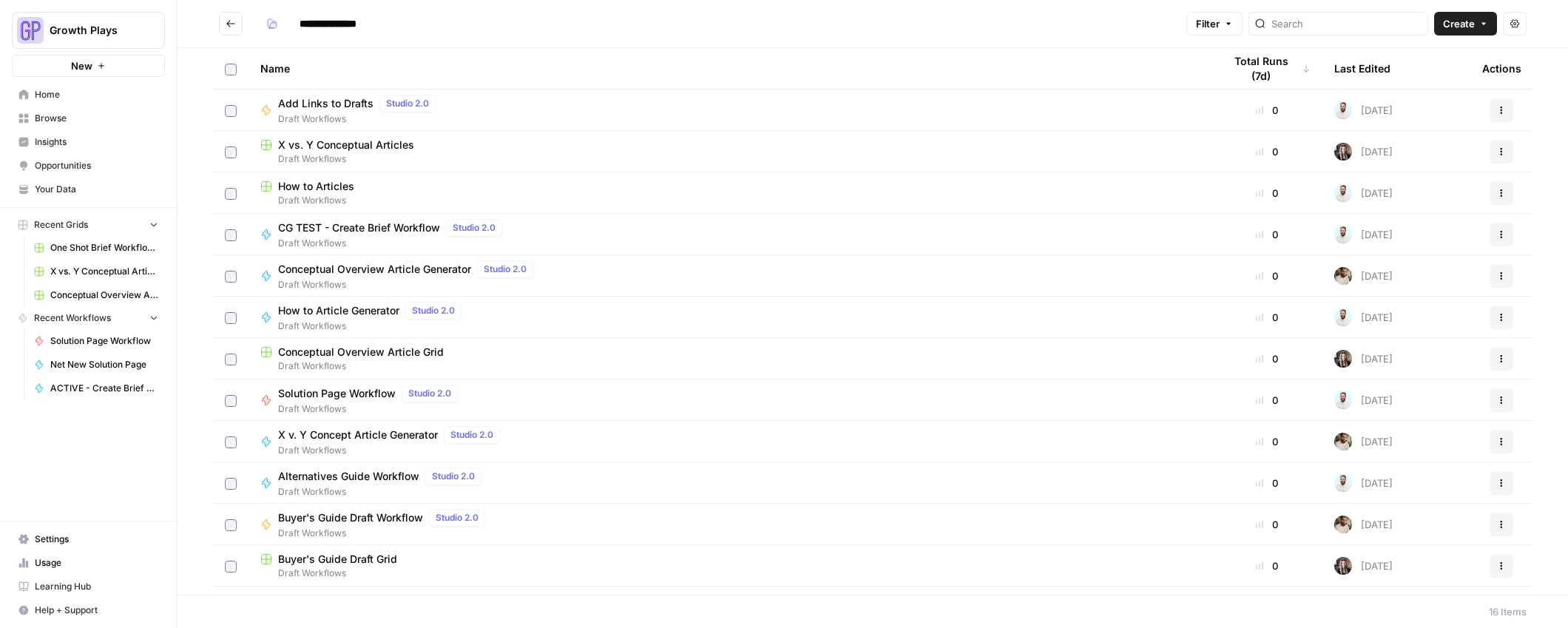
click at [322, 269] on span "Conceptual Overview Article Generator" at bounding box center [374, 269] width 193 height 14
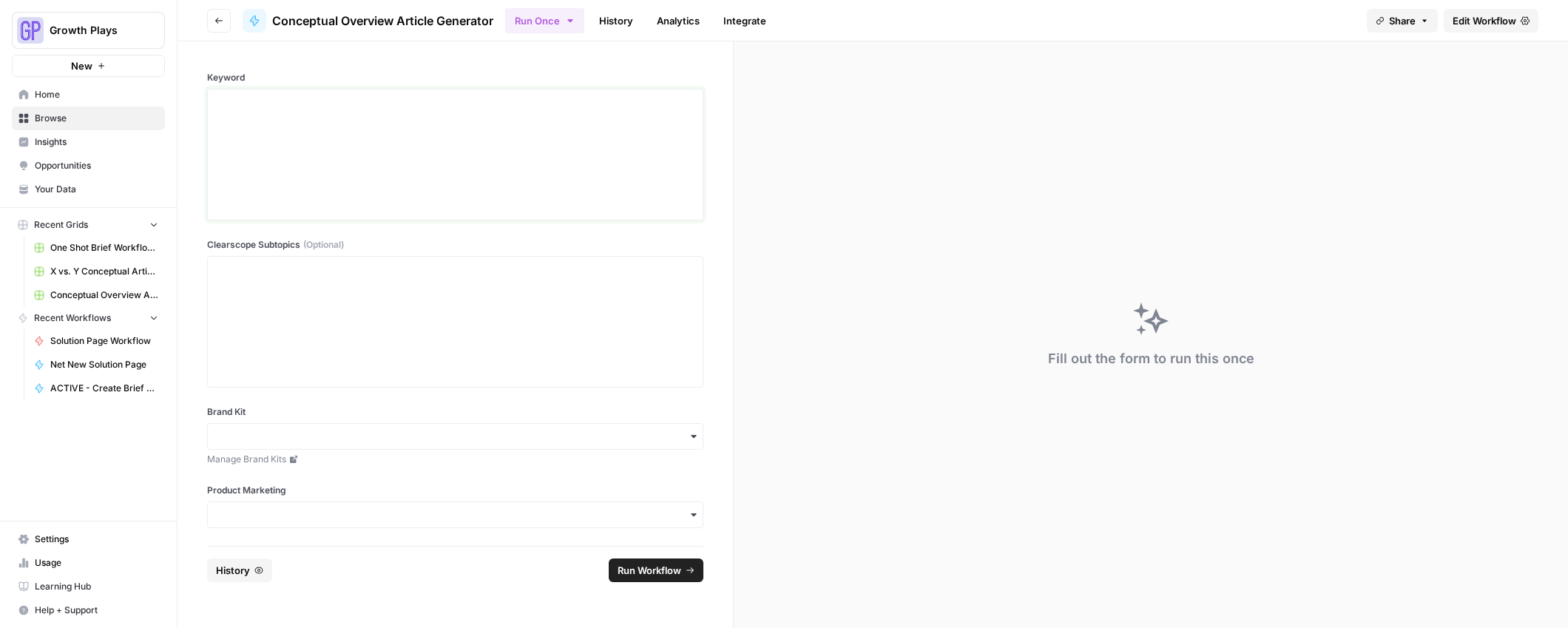
click at [266, 123] on div at bounding box center [455, 154] width 477 height 118
click at [302, 307] on div at bounding box center [455, 322] width 477 height 118
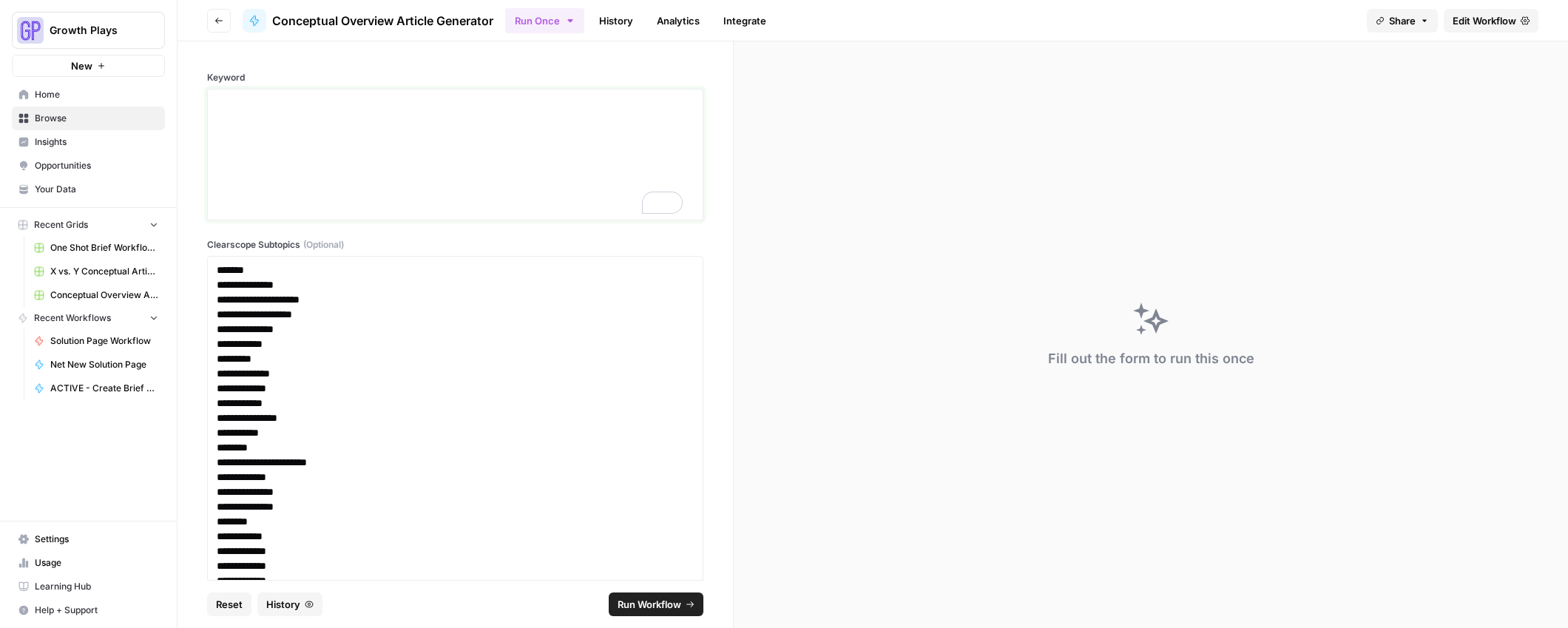
click at [257, 142] on div "To enrich screen reader interactions, please activate Accessibility in Grammarl…" at bounding box center [455, 154] width 477 height 118
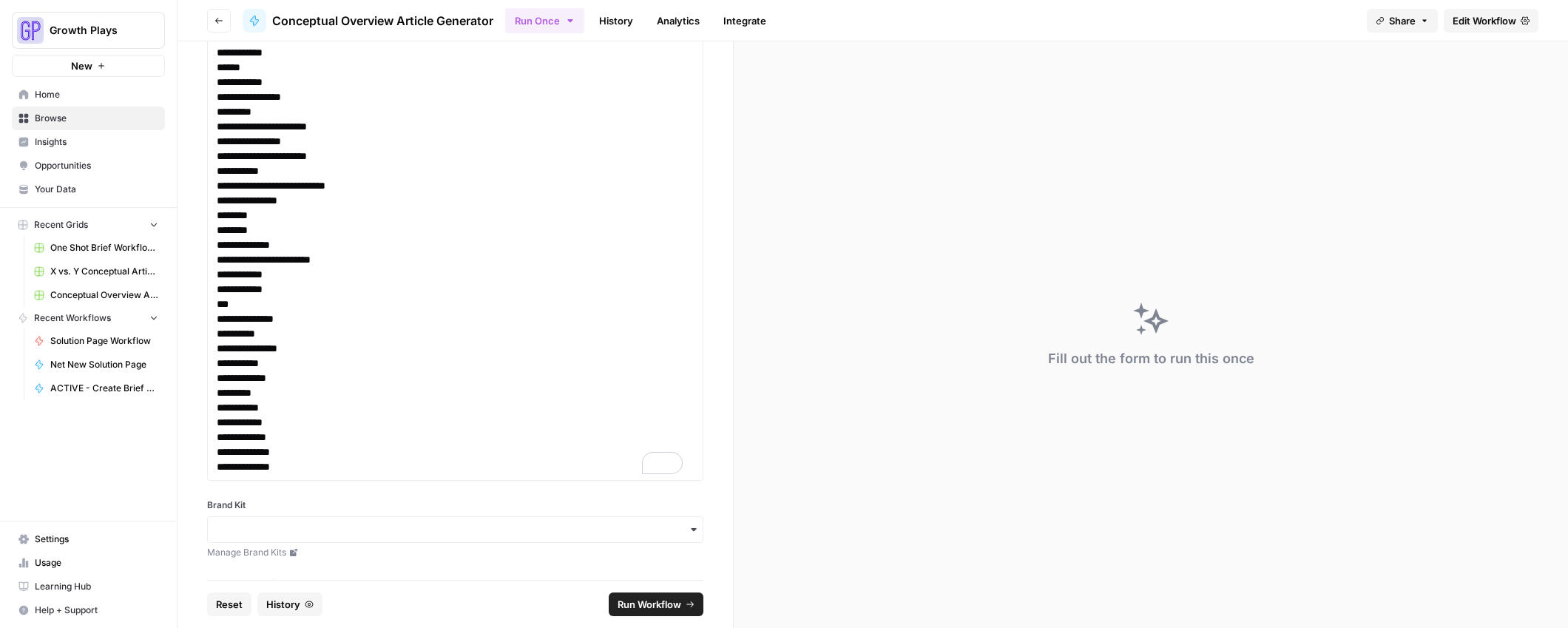
scroll to position [883, 0]
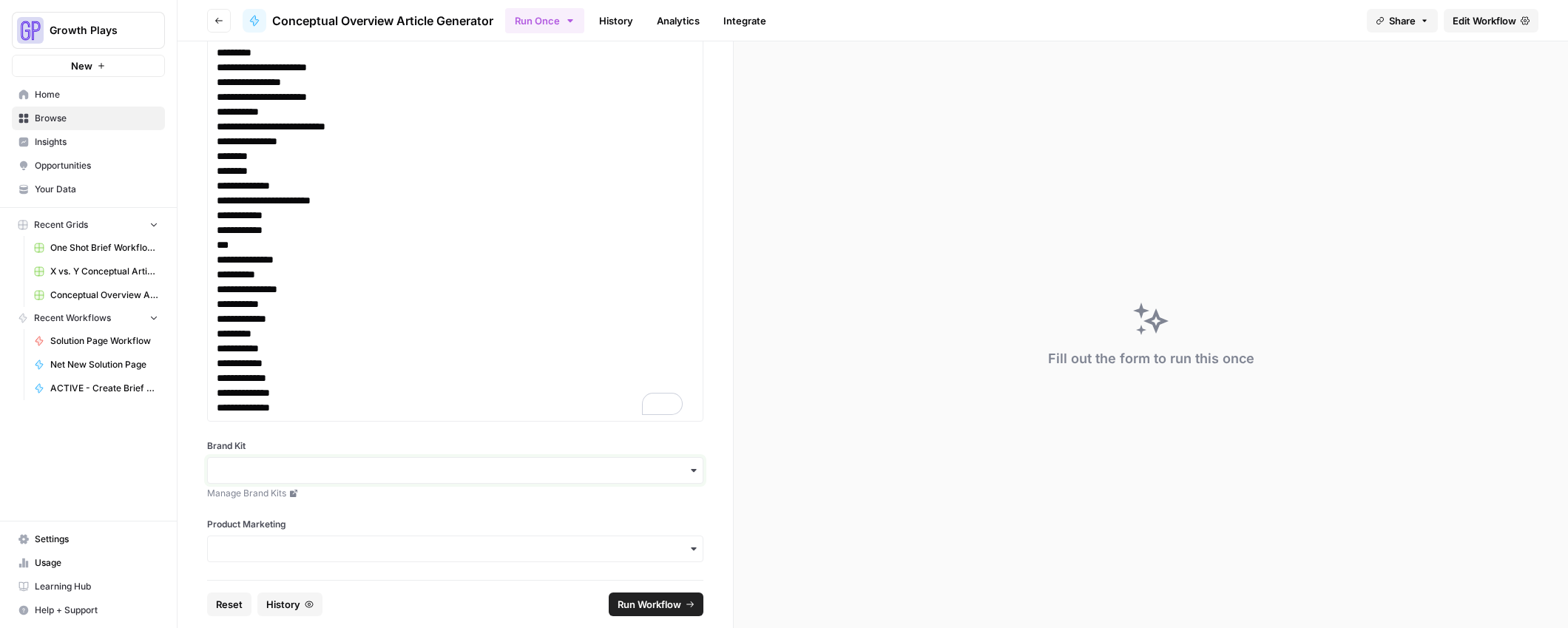
click at [309, 476] on input "Brand Kit" at bounding box center [455, 470] width 477 height 14
click at [269, 320] on div "Goldcast" at bounding box center [450, 318] width 484 height 28
click at [290, 562] on div "button" at bounding box center [455, 548] width 496 height 26
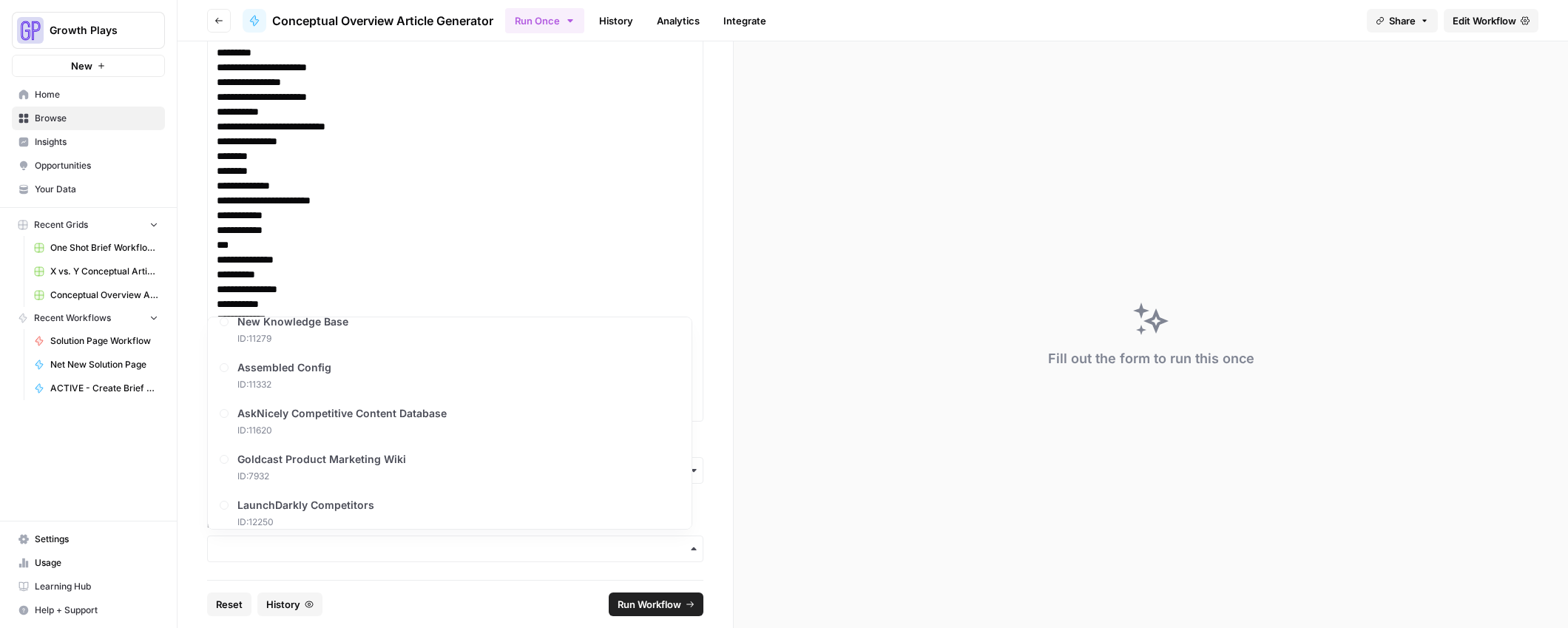
scroll to position [2050, 0]
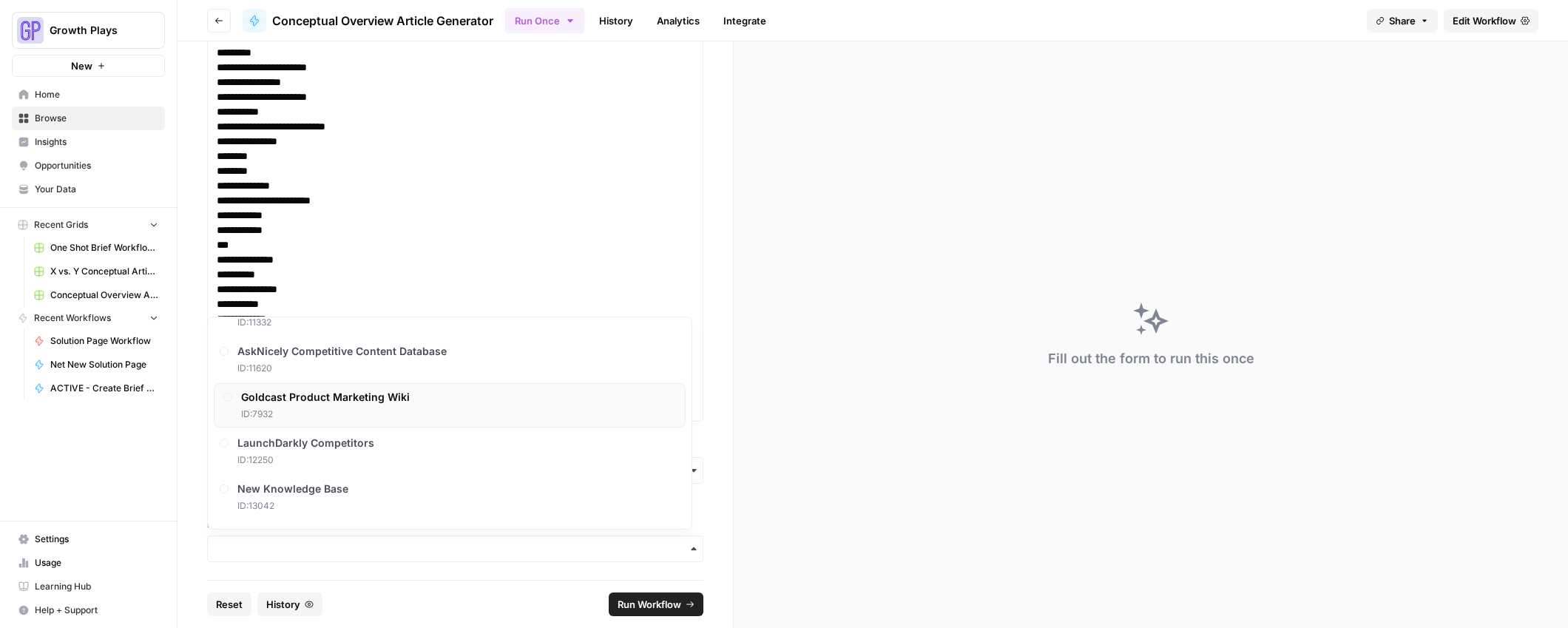
click at [326, 400] on span "Goldcast Product Marketing Wiki" at bounding box center [325, 397] width 169 height 14
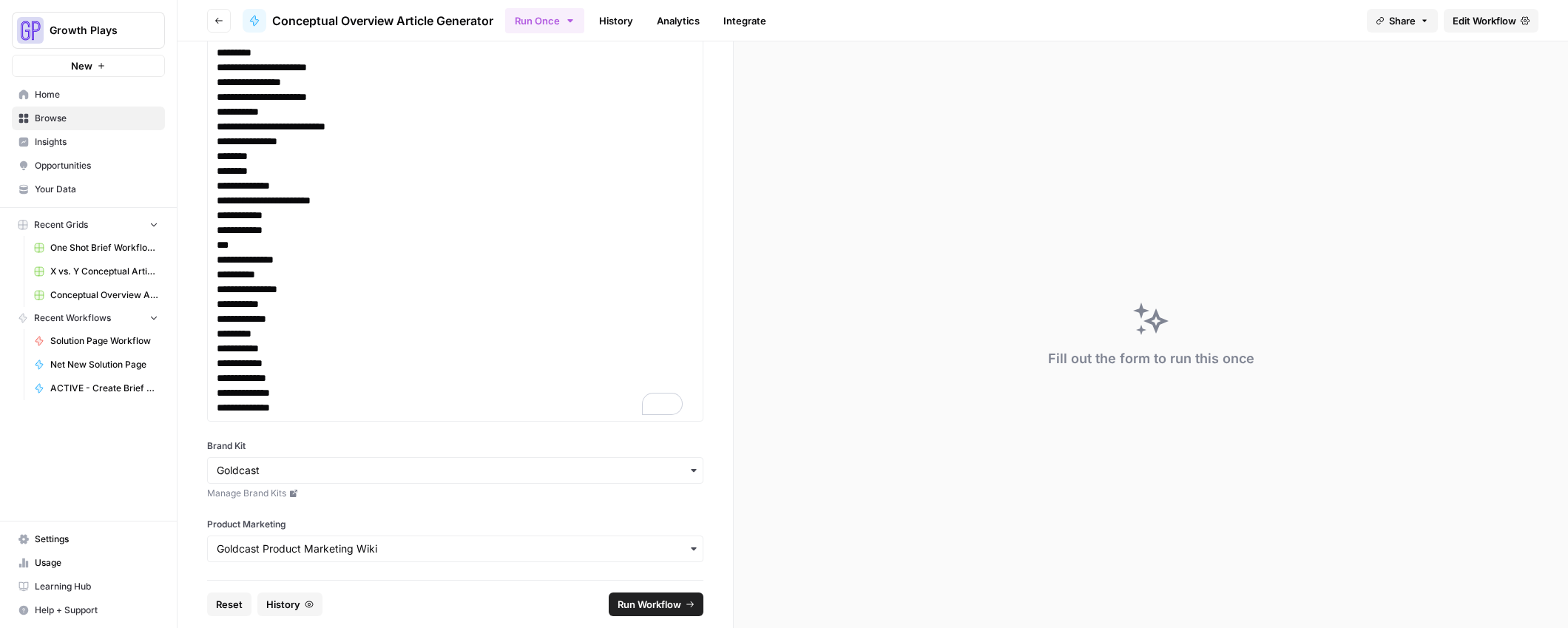
click at [662, 602] on span "Run Workflow" at bounding box center [650, 604] width 64 height 14
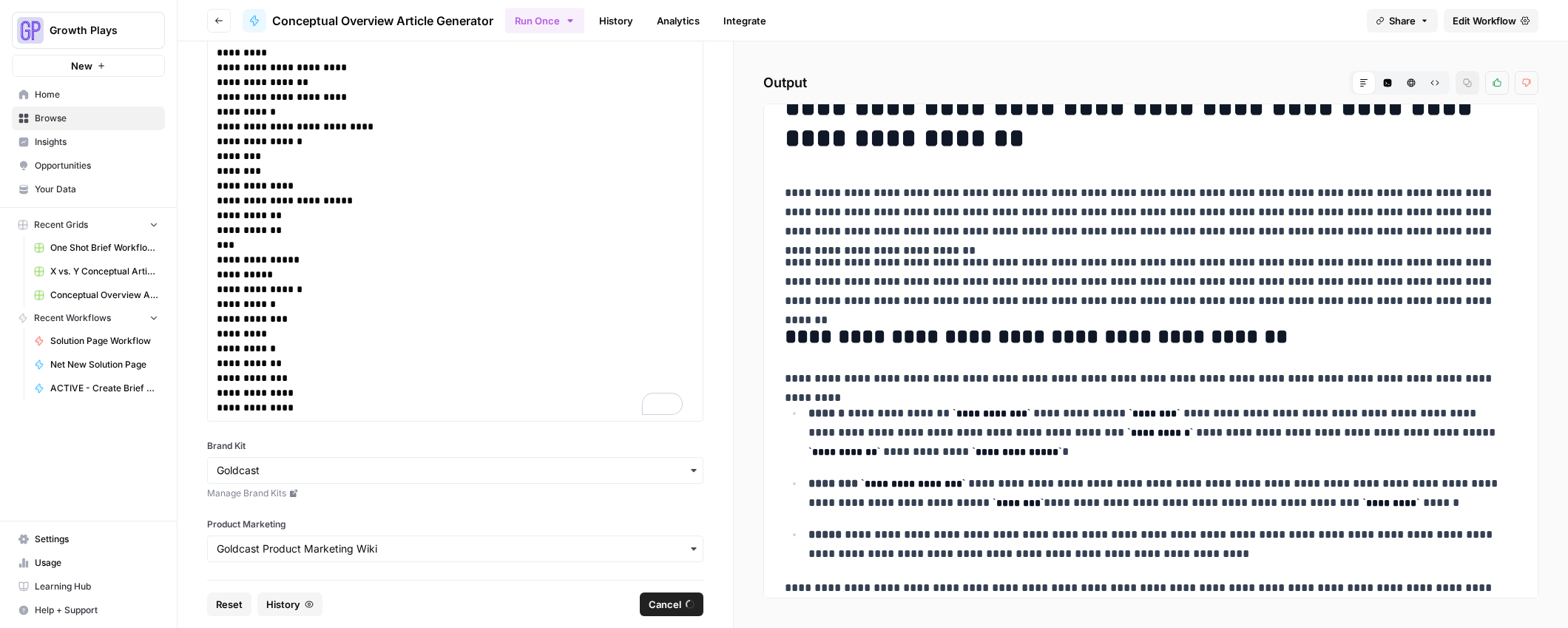
scroll to position [0, 0]
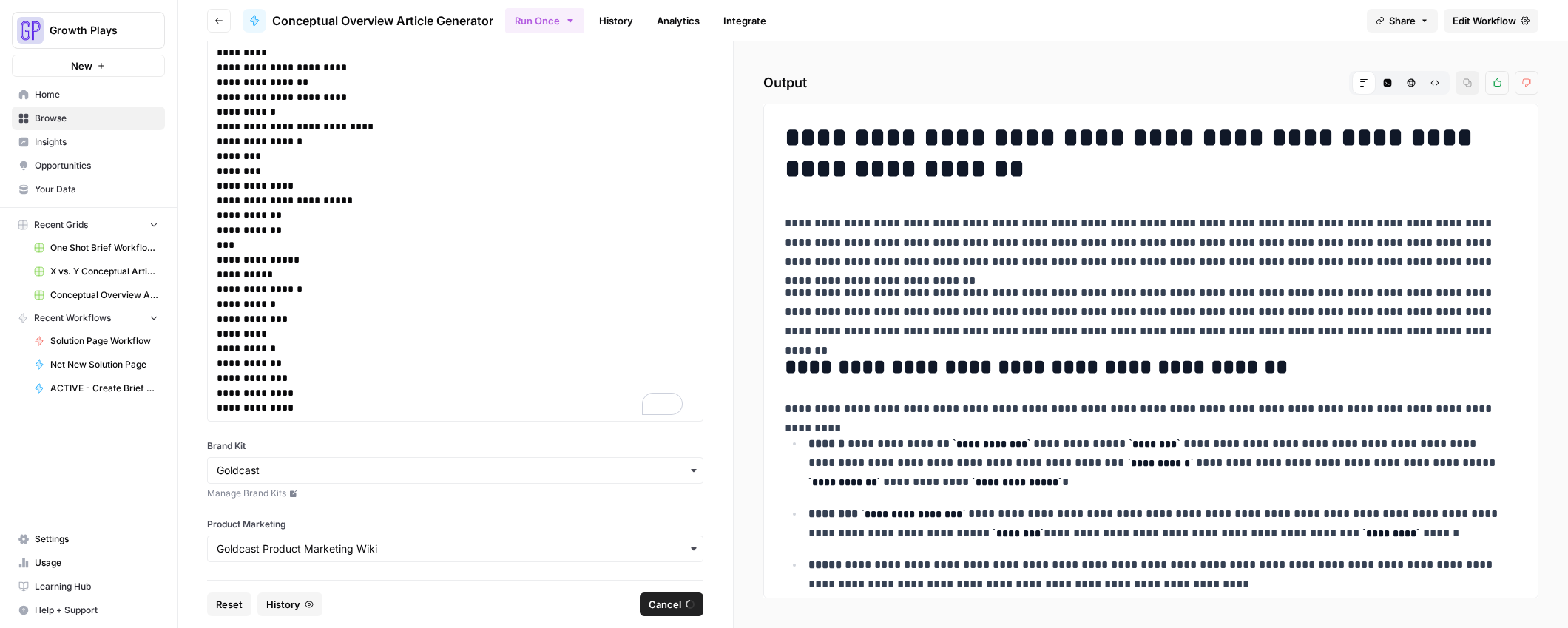
click at [1006, 303] on p "**********" at bounding box center [1146, 312] width 722 height 58
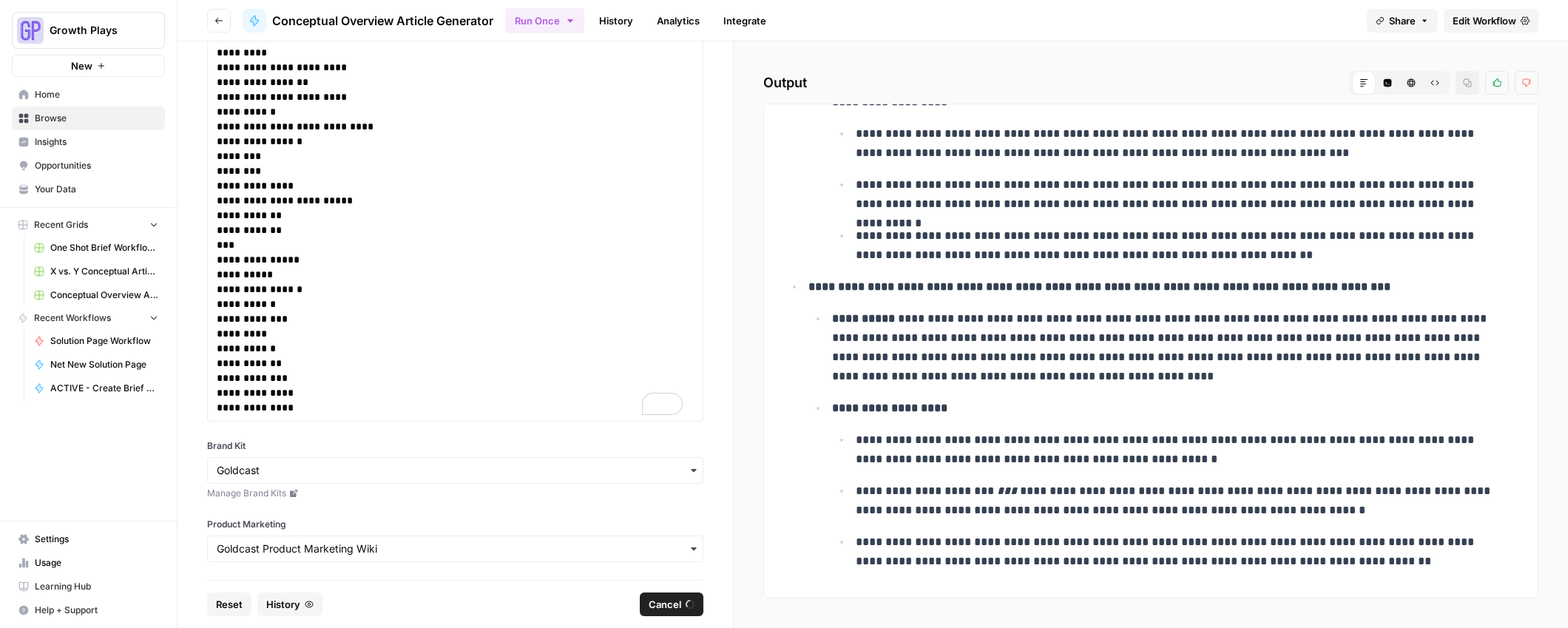
scroll to position [7437, 0]
